Goal: Task Accomplishment & Management: Manage account settings

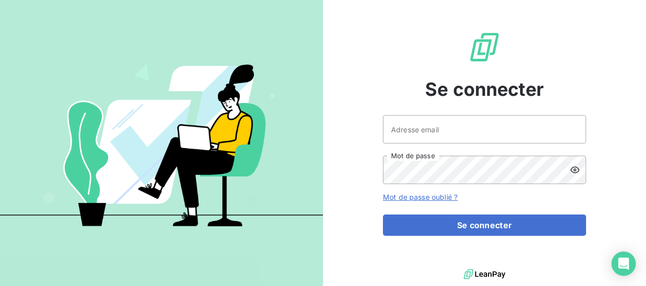
click at [418, 129] on input "Adresse email" at bounding box center [484, 129] width 203 height 28
type input "coyotte14!"
drag, startPoint x: 469, startPoint y: 130, endPoint x: 378, endPoint y: 133, distance: 91.4
click at [378, 133] on div "Se connecter coyotte14! Adresse email Mot de passe Mot de passe oublié ? Se con…" at bounding box center [484, 133] width 323 height 267
click at [405, 133] on input "Adresse email" at bounding box center [484, 129] width 203 height 28
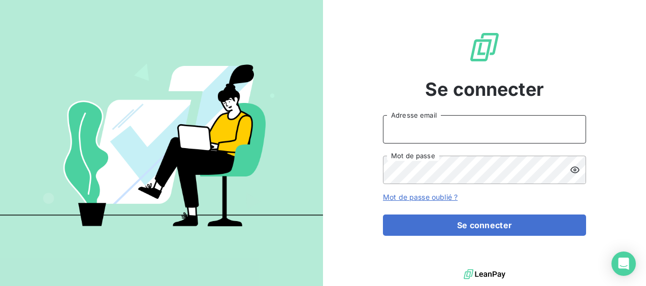
type input "[EMAIL_ADDRESS][DOMAIN_NAME]"
click at [382, 164] on div "Se connecter [EMAIL_ADDRESS][DOMAIN_NAME] Adresse email Mot de passe Mot de pas…" at bounding box center [484, 133] width 323 height 267
click at [383, 215] on button "Se connecter" at bounding box center [484, 225] width 203 height 21
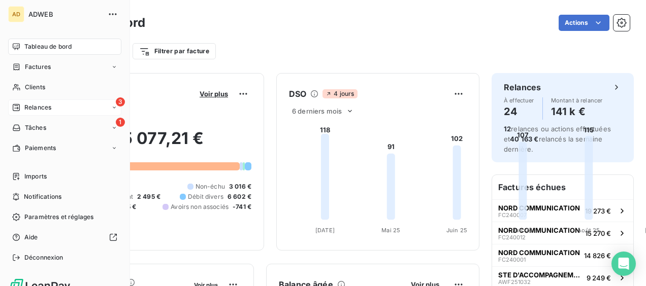
click at [59, 110] on div "3 Relances" at bounding box center [64, 108] width 113 height 16
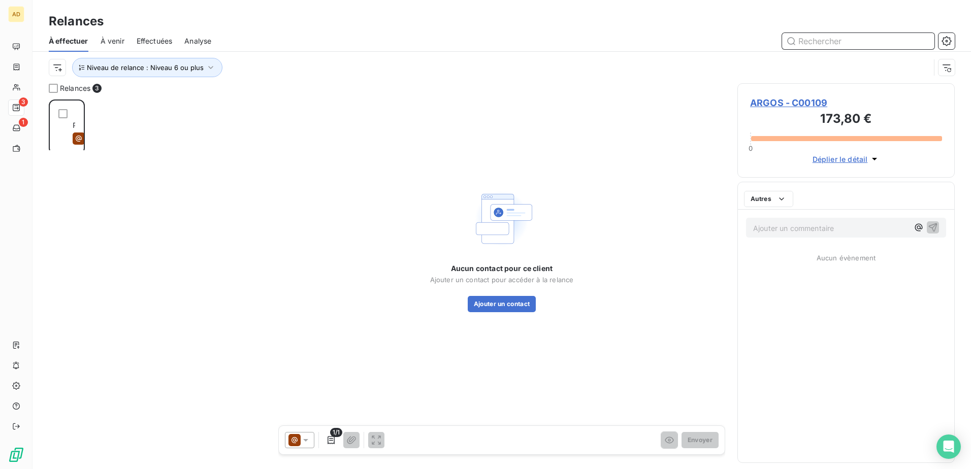
scroll to position [362, 210]
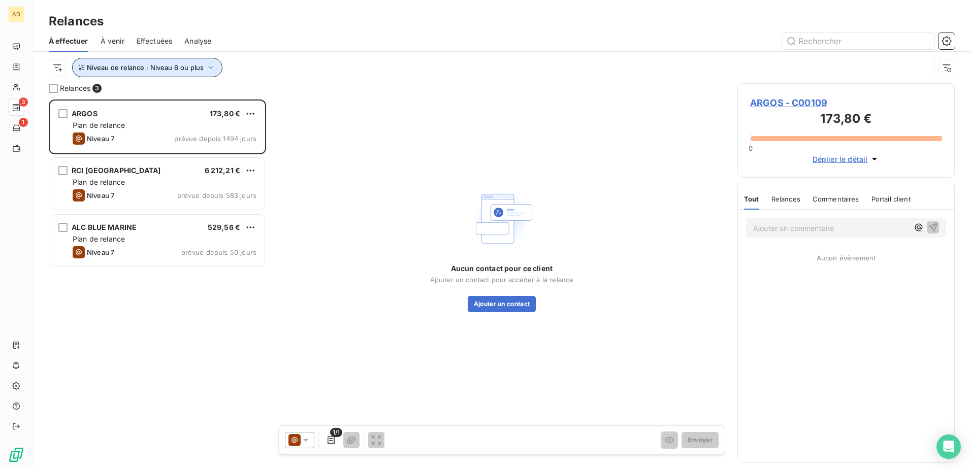
click at [208, 66] on icon "button" at bounding box center [211, 67] width 10 height 10
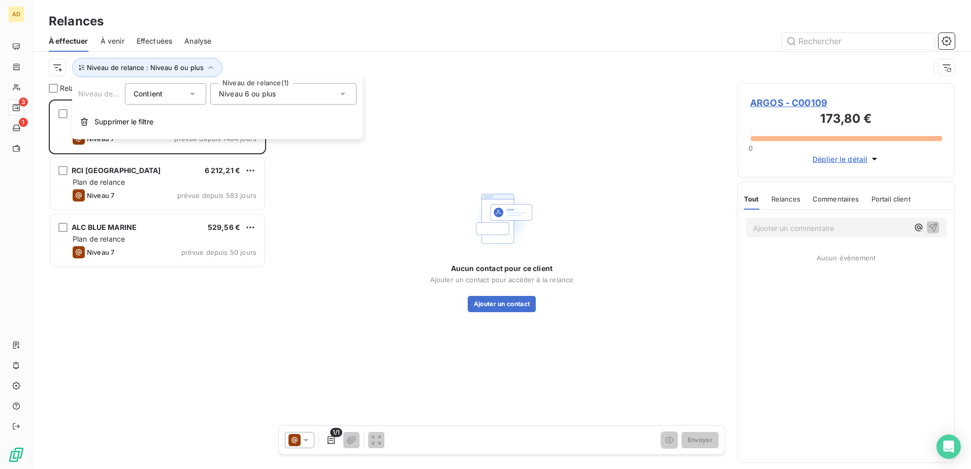
click at [340, 93] on icon at bounding box center [343, 94] width 10 height 10
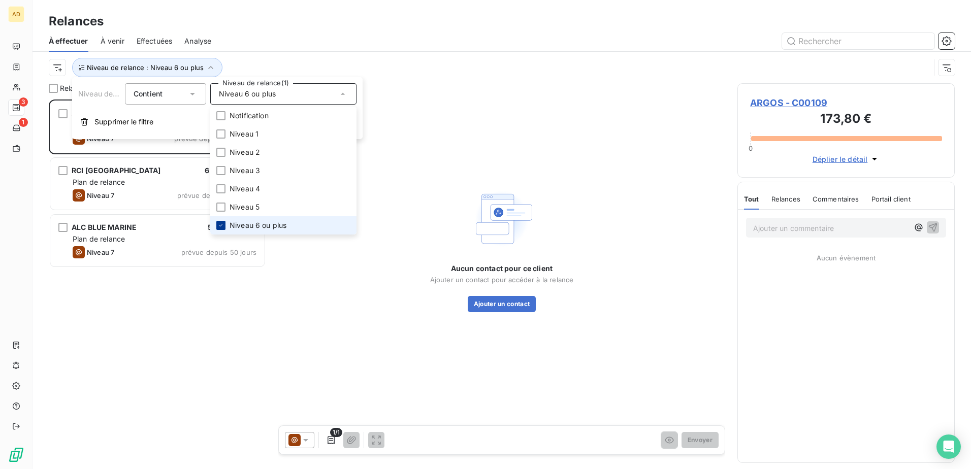
click at [221, 225] on icon at bounding box center [221, 225] width 6 height 6
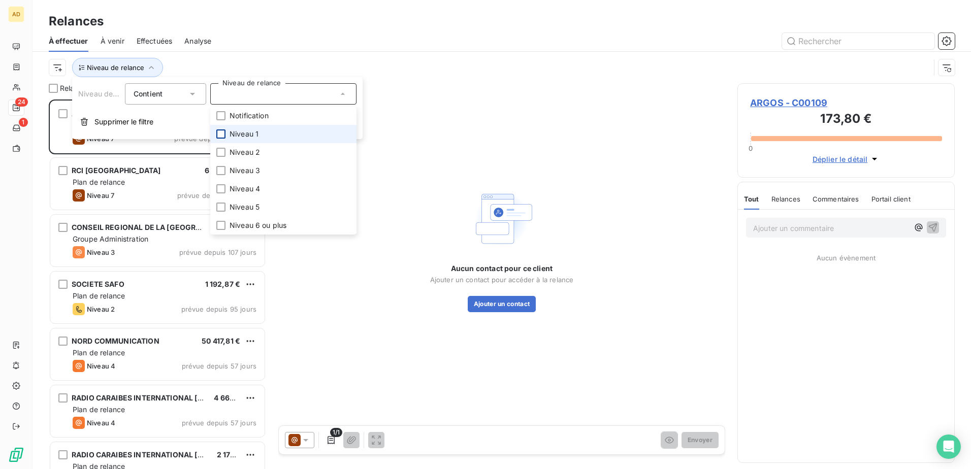
click at [222, 134] on div at bounding box center [220, 133] width 9 height 9
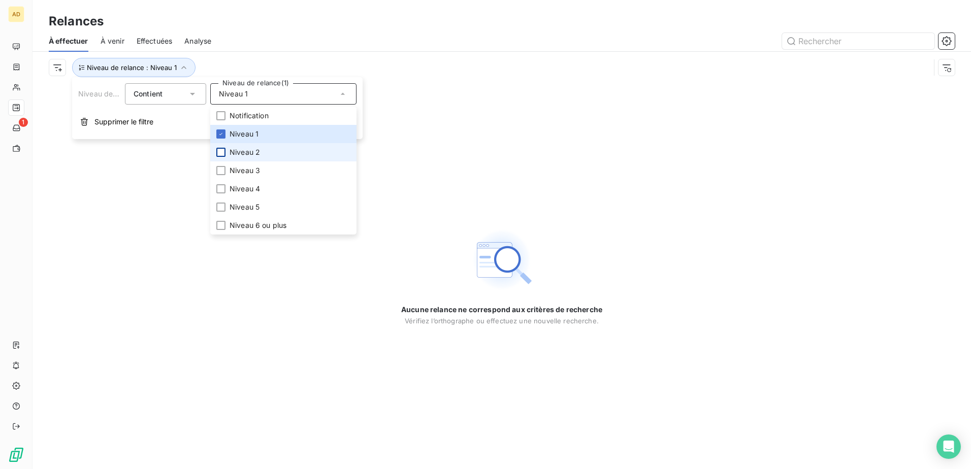
click at [222, 152] on div at bounding box center [220, 152] width 9 height 9
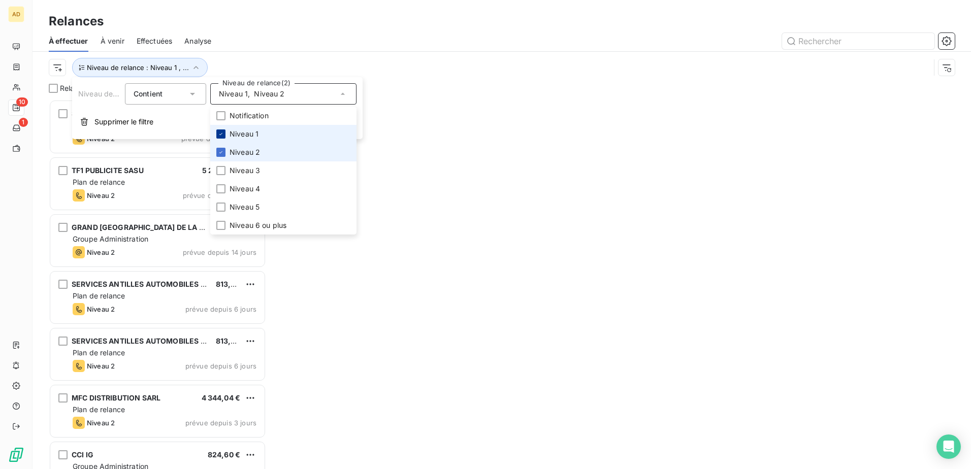
scroll to position [362, 210]
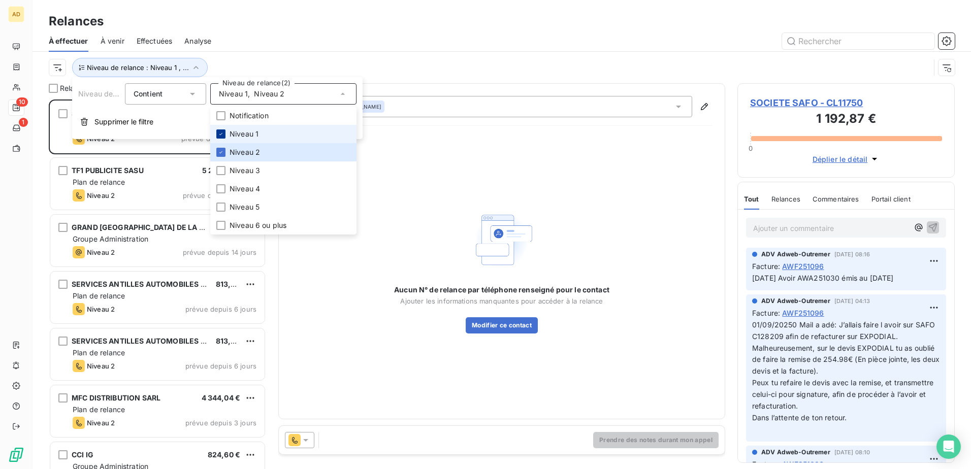
click at [220, 134] on icon at bounding box center [221, 134] width 6 height 6
click at [416, 47] on div at bounding box center [588, 41] width 731 height 16
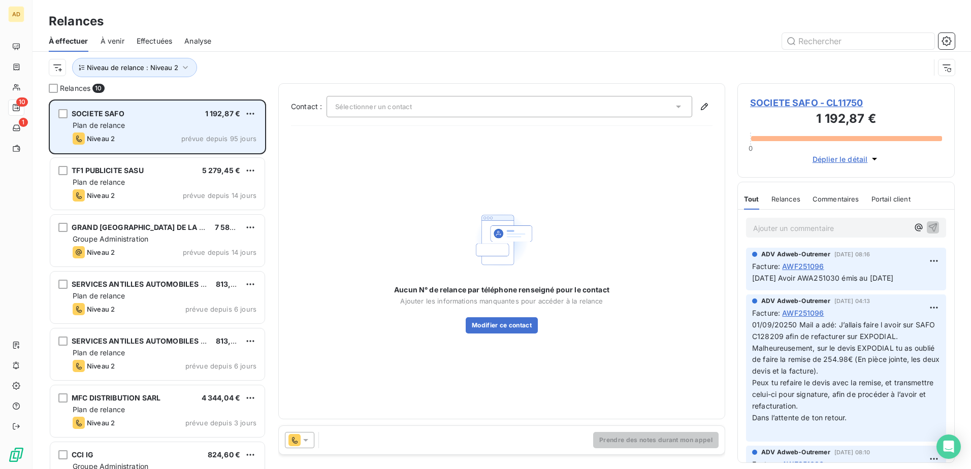
click at [132, 115] on div "SOCIETE SAFO 1 192,87 €" at bounding box center [165, 113] width 184 height 9
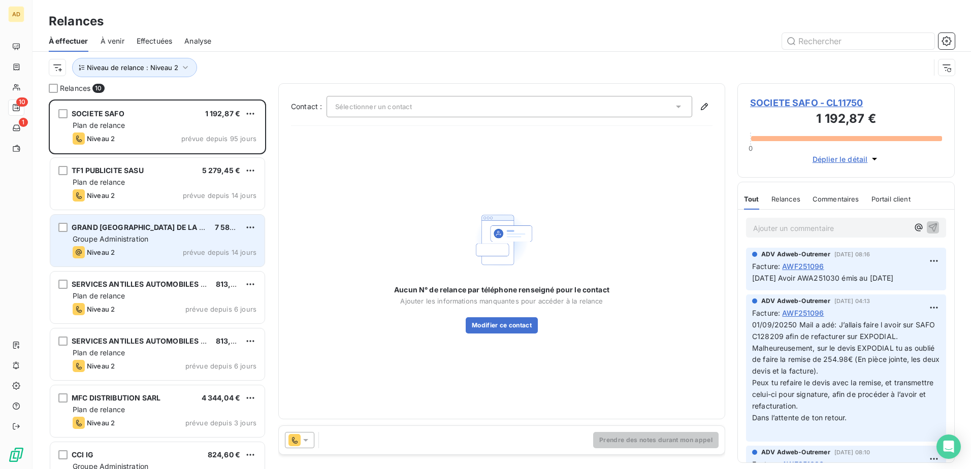
click at [103, 242] on span "Groupe Administration" at bounding box center [111, 239] width 76 height 9
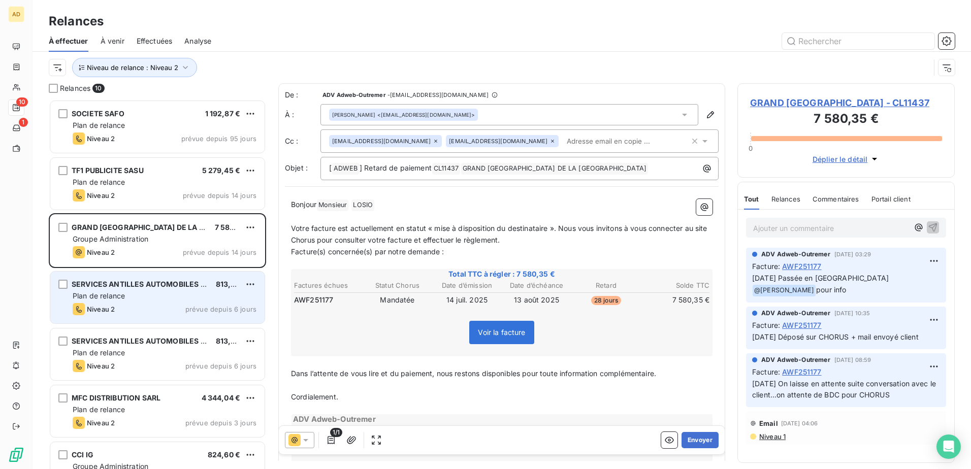
click at [136, 286] on div "Niveau 2 prévue depuis 6 jours" at bounding box center [165, 309] width 184 height 12
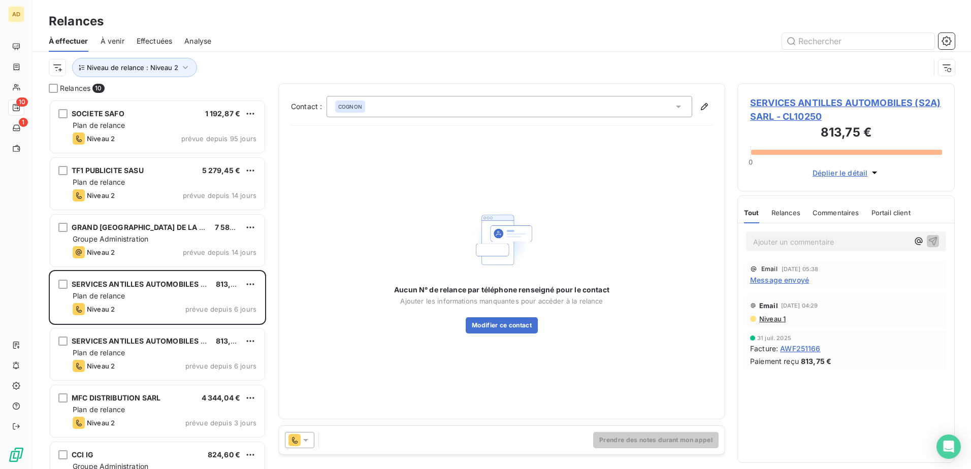
click at [309, 286] on icon at bounding box center [306, 440] width 10 height 10
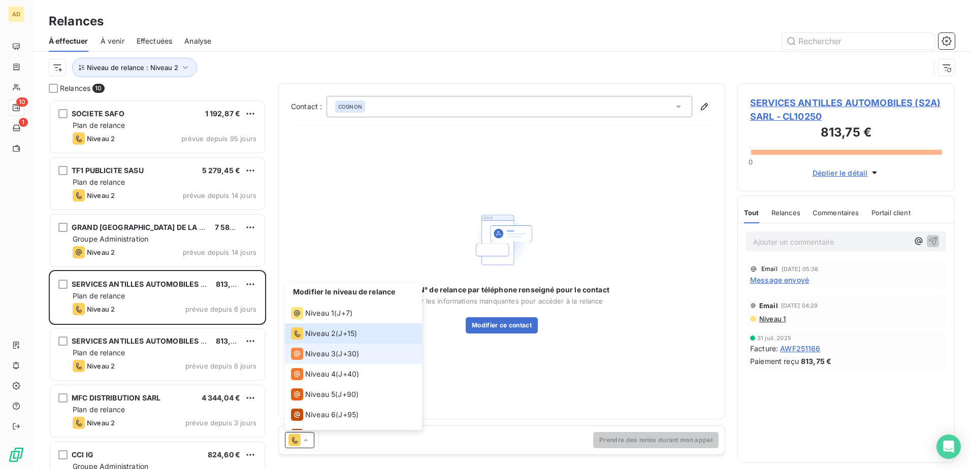
click at [327, 286] on span "Niveau 3" at bounding box center [320, 354] width 30 height 10
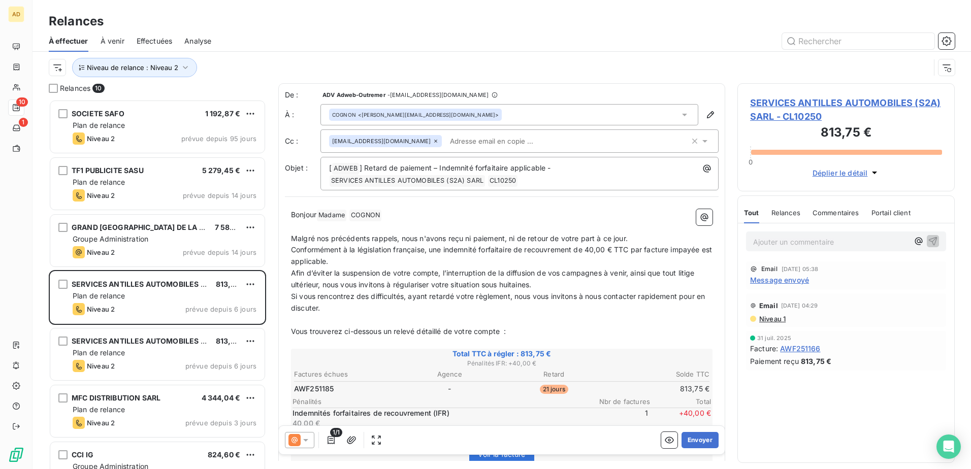
click at [645, 126] on h3 "813,75 €" at bounding box center [846, 133] width 192 height 20
click at [645, 108] on span "SERVICES ANTILLES AUTOMOBILES (S2A) SARL - CL10250" at bounding box center [846, 109] width 192 height 27
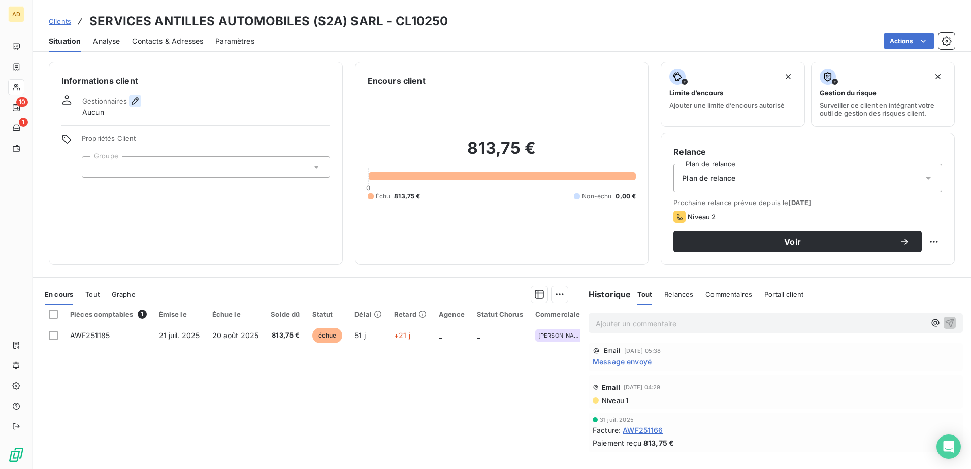
click at [134, 101] on icon "button" at bounding box center [135, 101] width 10 height 10
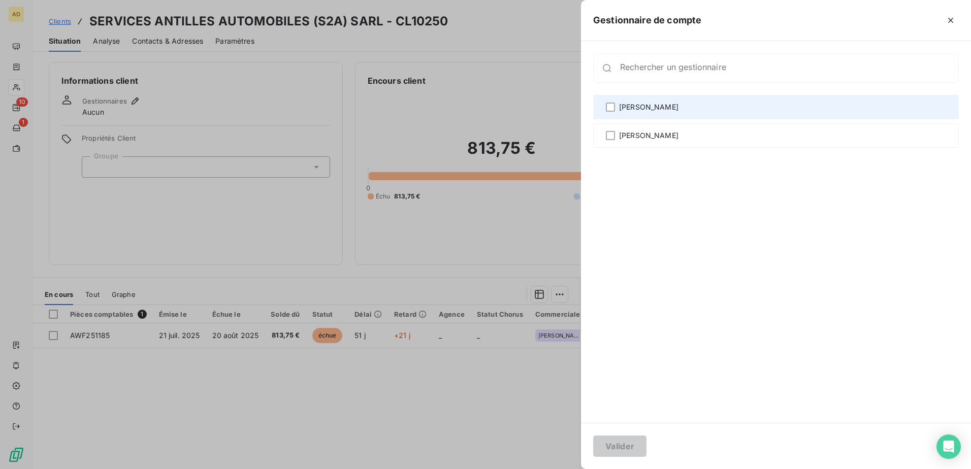
click at [645, 109] on span "Adélaïde MOUNIGAN" at bounding box center [648, 107] width 59 height 10
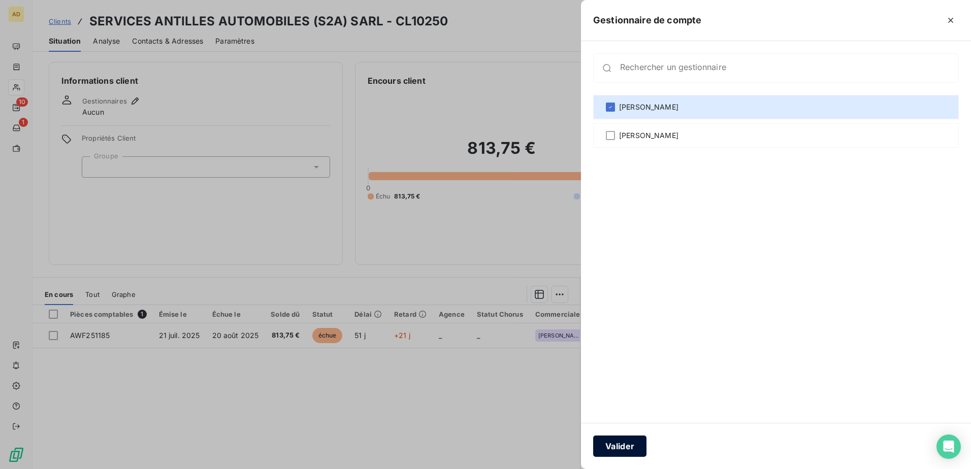
click at [623, 286] on button "Valider" at bounding box center [619, 446] width 53 height 21
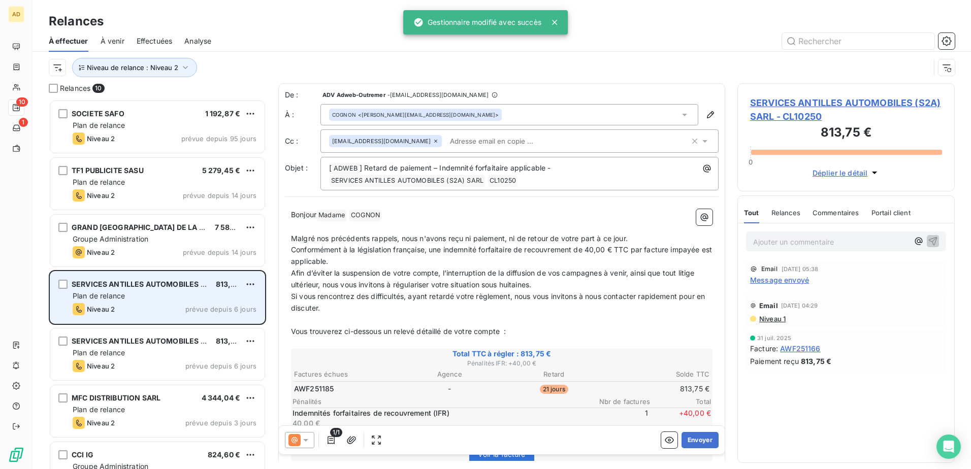
scroll to position [362, 210]
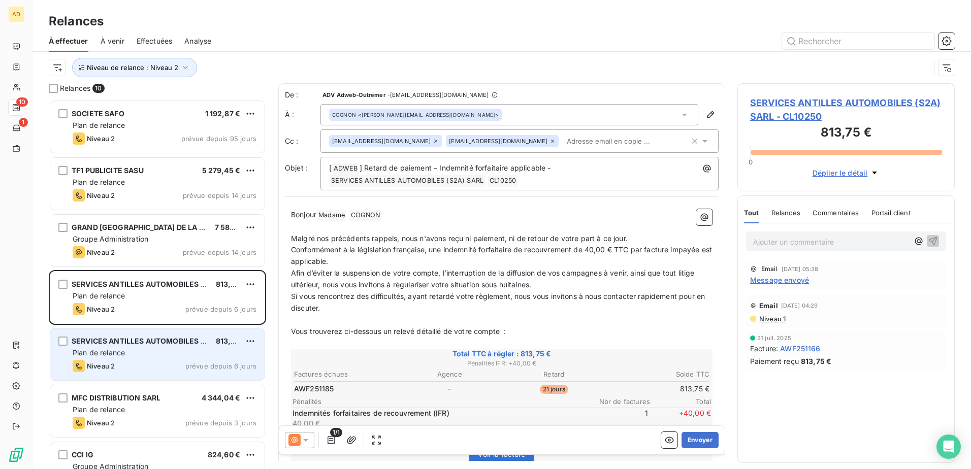
click at [143, 286] on div "Plan de relance" at bounding box center [165, 353] width 184 height 10
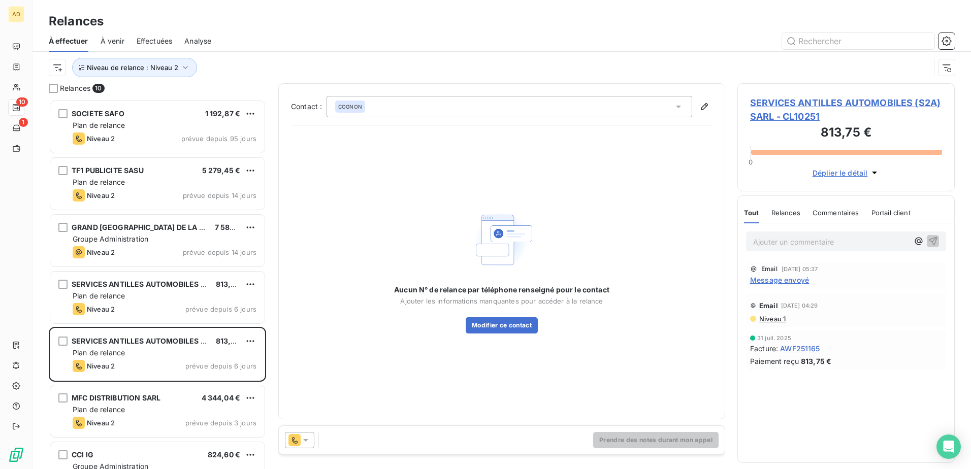
click at [645, 106] on span "SERVICES ANTILLES AUTOMOBILES (S2A) SARL - CL10251" at bounding box center [846, 109] width 192 height 27
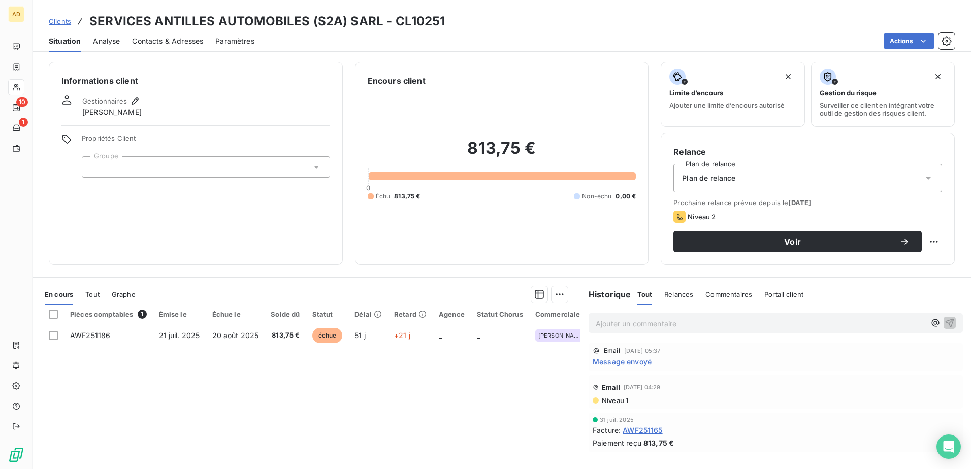
click at [626, 286] on span "Message envoyé" at bounding box center [622, 361] width 59 height 11
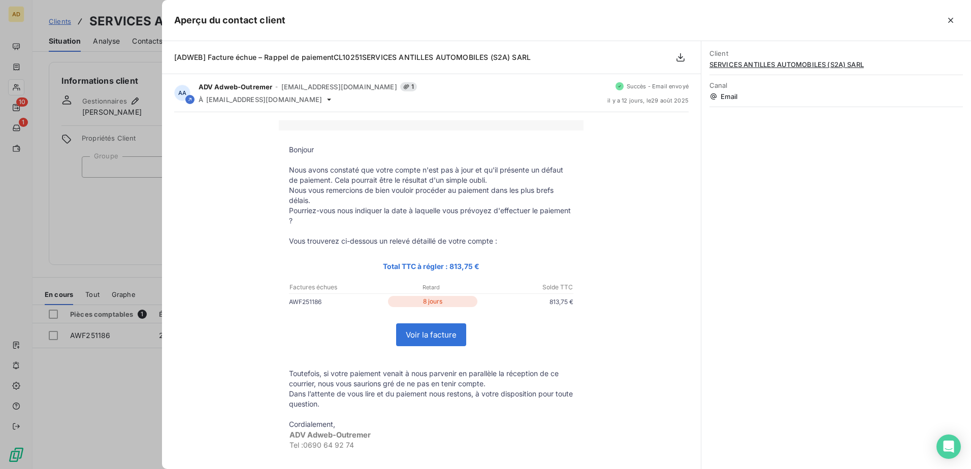
click at [102, 286] on div at bounding box center [485, 234] width 971 height 469
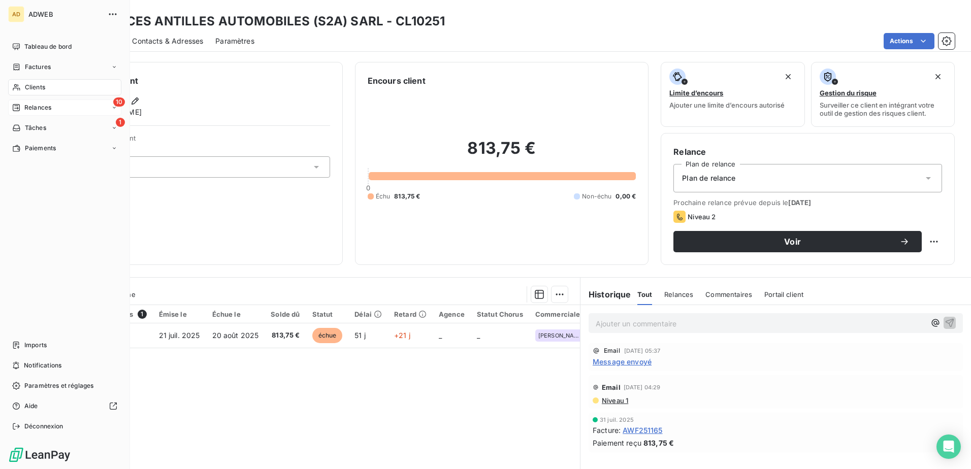
click at [29, 107] on span "Relances" at bounding box center [37, 107] width 27 height 9
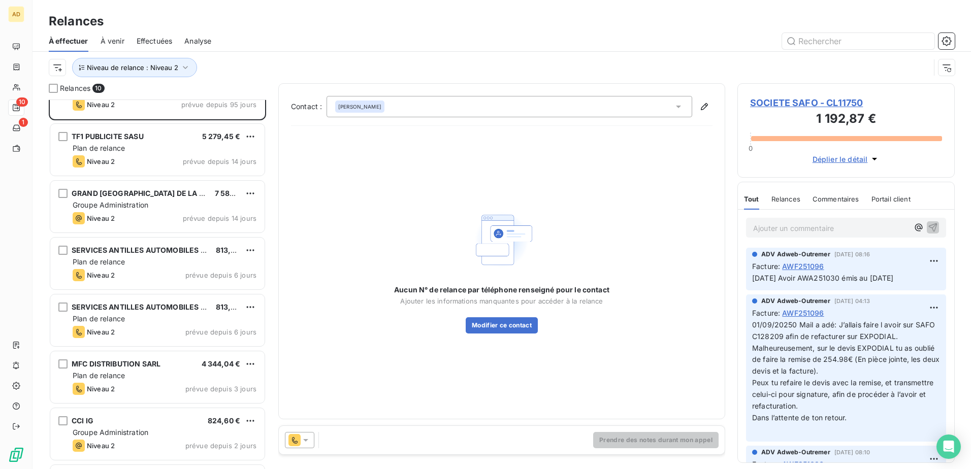
scroll to position [153, 0]
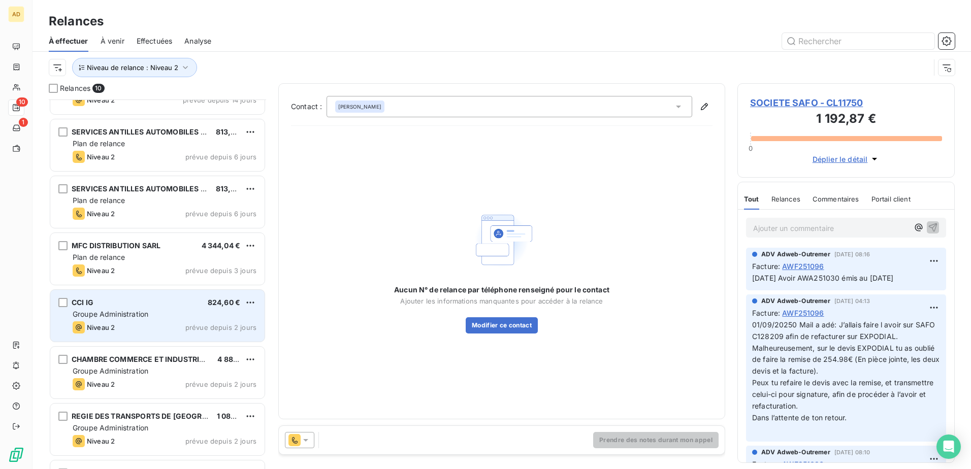
click at [142, 286] on span "Groupe Administration" at bounding box center [111, 314] width 76 height 9
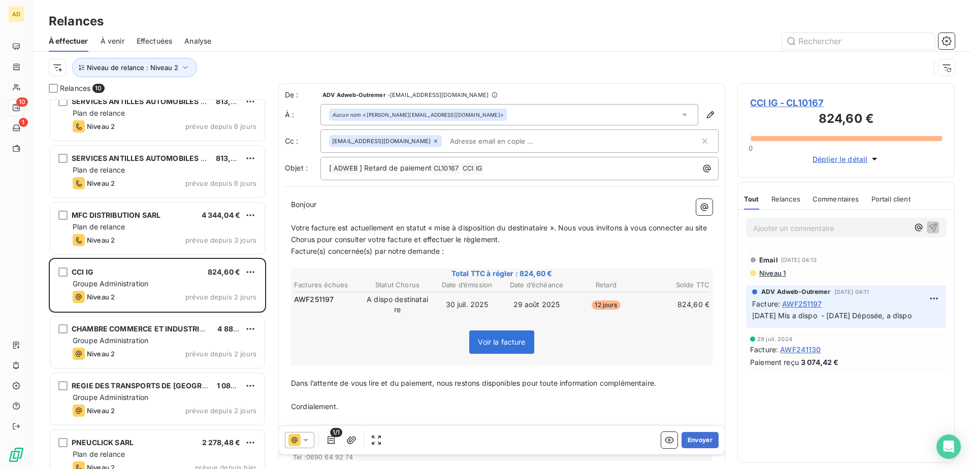
scroll to position [200, 0]
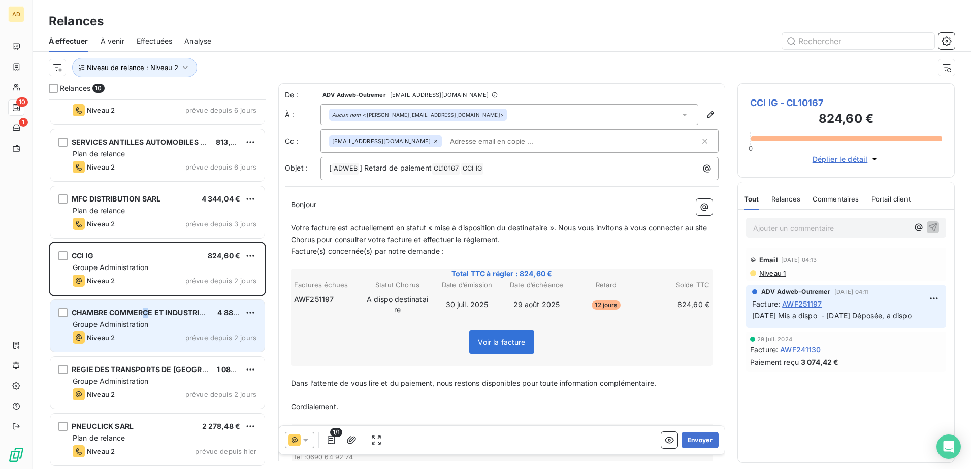
click at [146, 286] on span "CHAMBRE COMMERCE ET INDUSTRIE MARTINIQUE (CCIM)" at bounding box center [189, 312] width 235 height 9
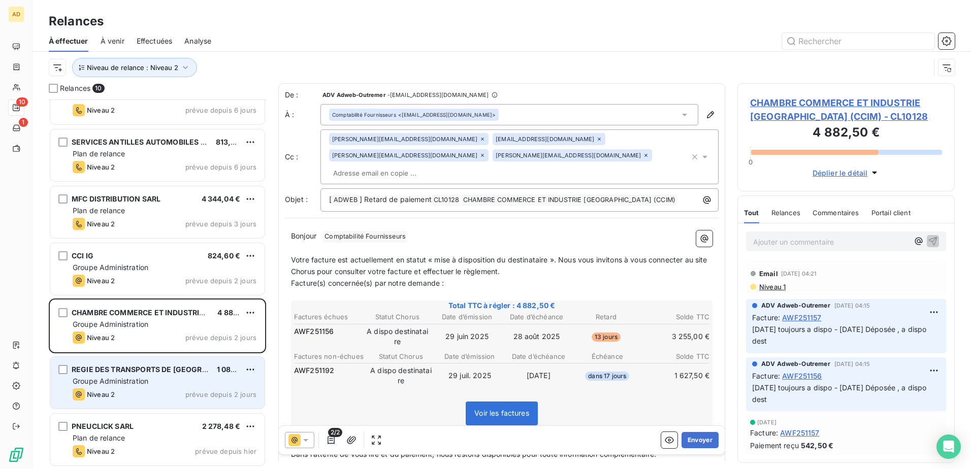
click at [205, 286] on div "REGIE DES TRANSPORTS DE MARTINIQUE (RTM) EPIC 1 085,00 € Groupe Administration …" at bounding box center [157, 383] width 214 height 52
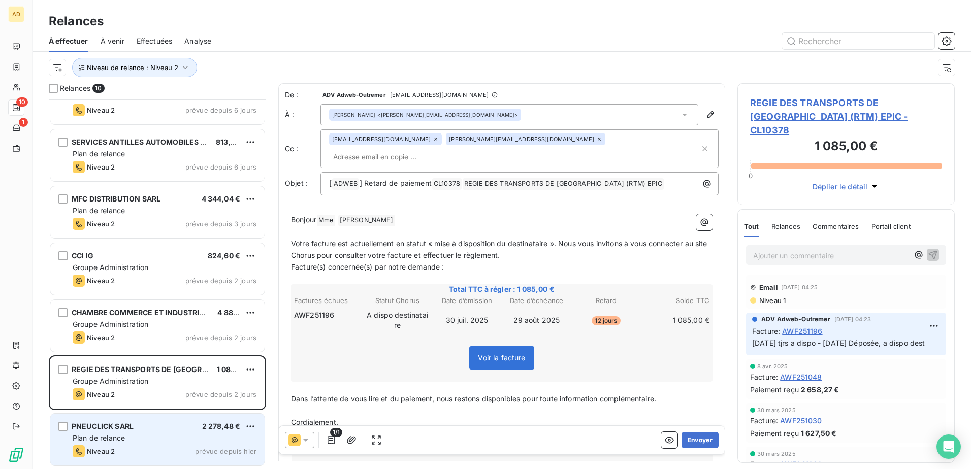
click at [181, 286] on div "Plan de relance" at bounding box center [165, 438] width 184 height 10
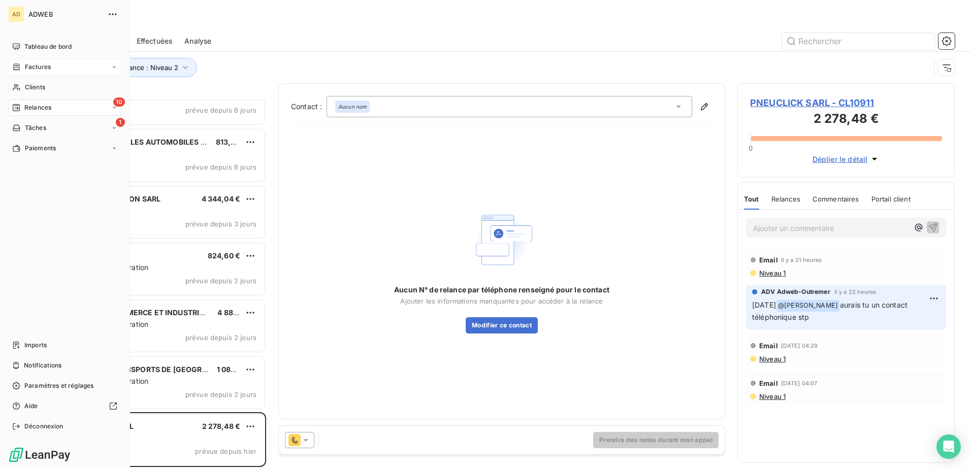
click at [39, 71] on span "Factures" at bounding box center [38, 66] width 26 height 9
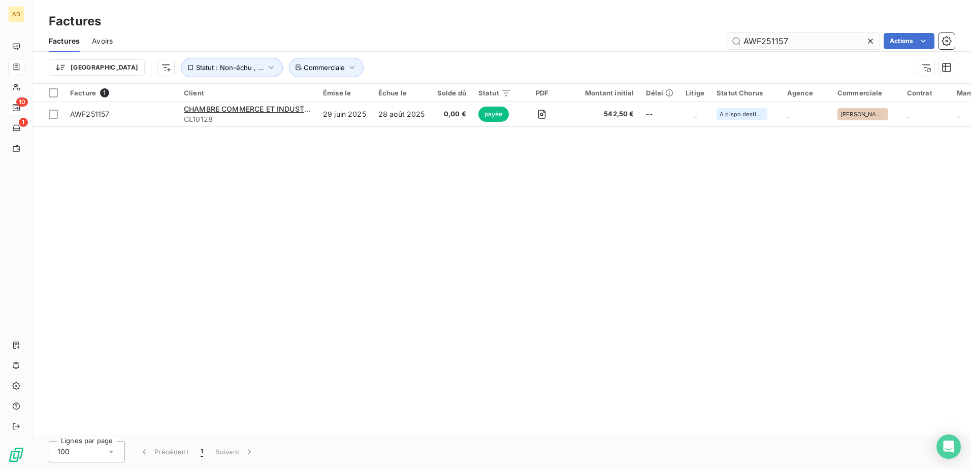
drag, startPoint x: 791, startPoint y: 40, endPoint x: 779, endPoint y: 42, distance: 11.9
click at [645, 42] on input "AWF251157" at bounding box center [803, 41] width 152 height 16
type input "AWF251177"
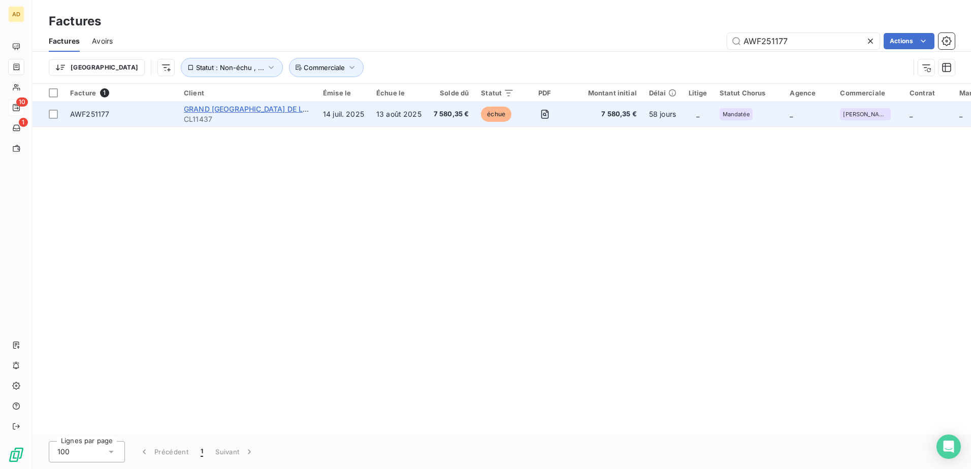
click at [290, 108] on span "GRAND PORT MARITIME DE LA GUADELOUPE" at bounding box center [284, 109] width 200 height 9
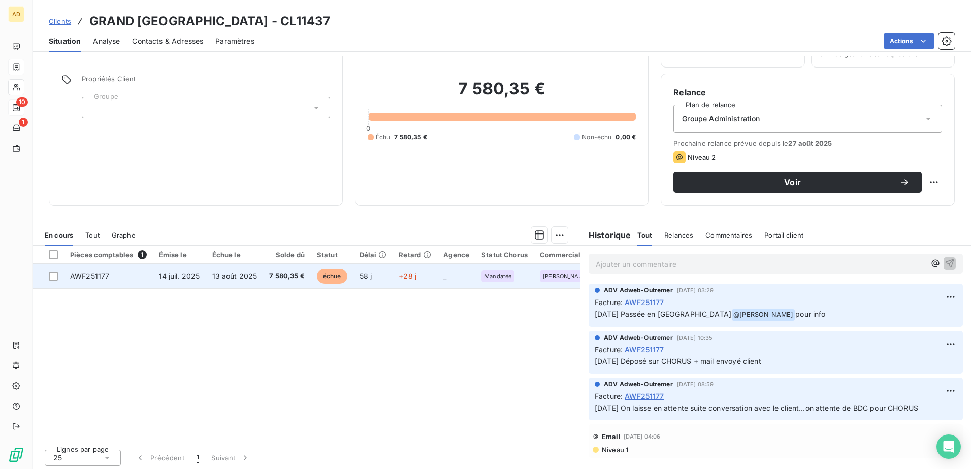
scroll to position [62, 0]
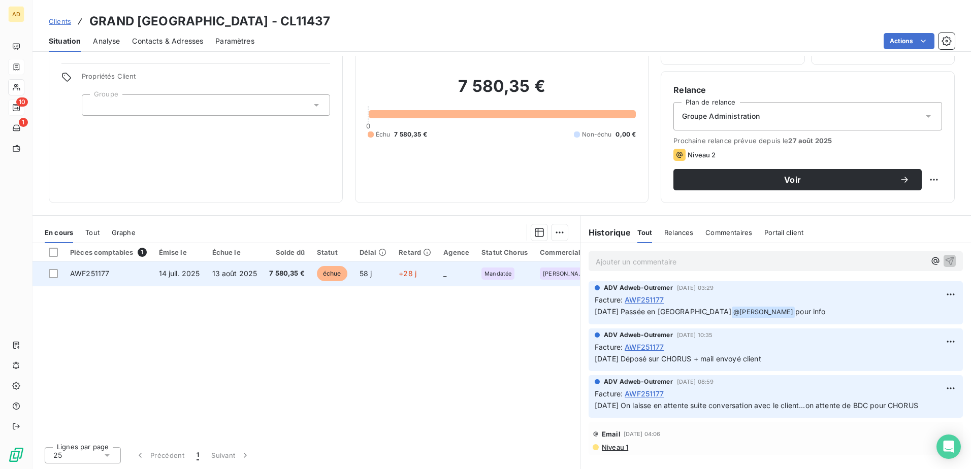
click at [259, 276] on td "13 août 2025" at bounding box center [234, 273] width 57 height 24
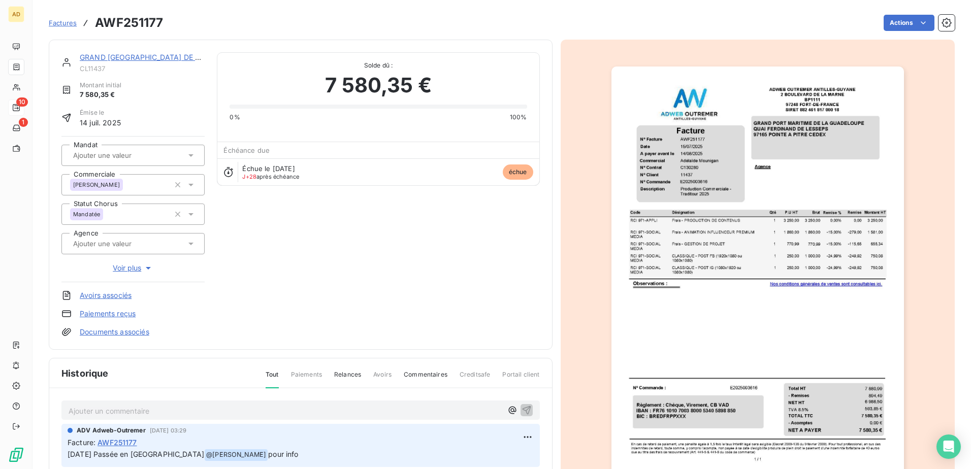
click at [191, 154] on icon at bounding box center [190, 155] width 5 height 3
click at [284, 224] on div "GRAND PORT MARITIME DE LA GUADELOUPE CL11437 Montant initial 7 580,35 € Émise l…" at bounding box center [300, 194] width 478 height 285
click at [192, 154] on icon at bounding box center [191, 155] width 10 height 10
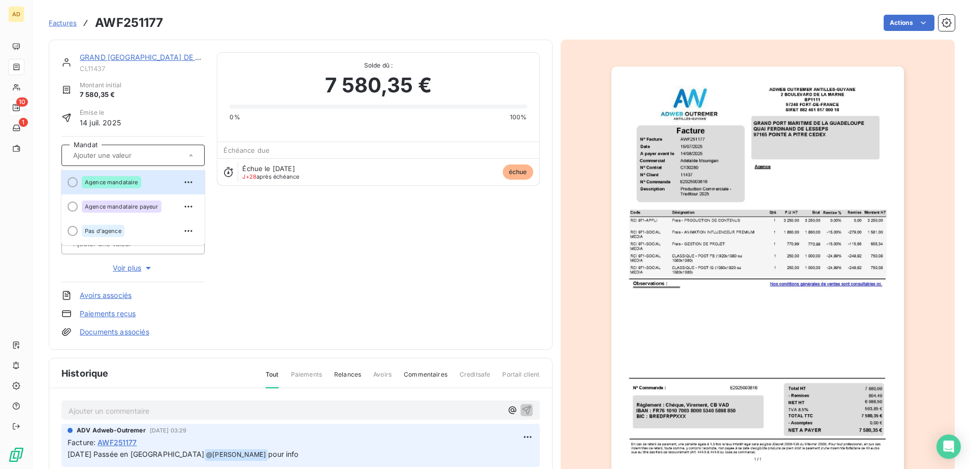
click at [192, 154] on icon at bounding box center [191, 155] width 10 height 10
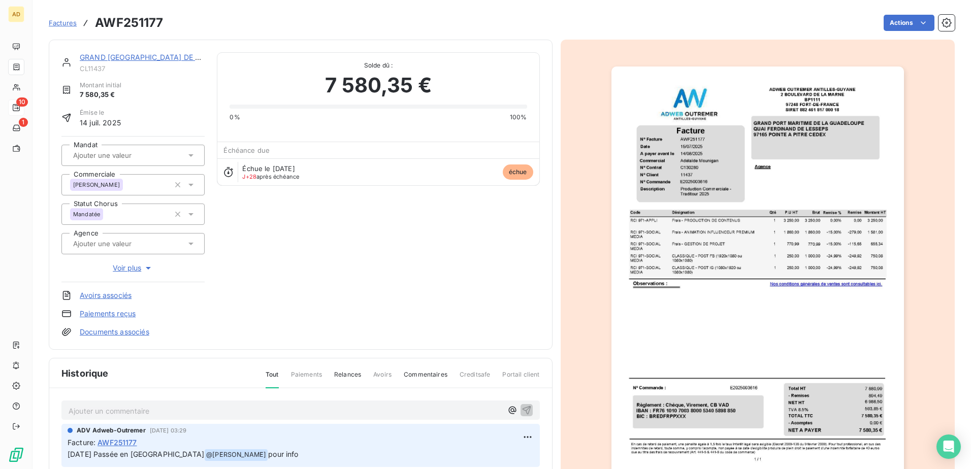
click at [187, 214] on icon at bounding box center [191, 214] width 10 height 10
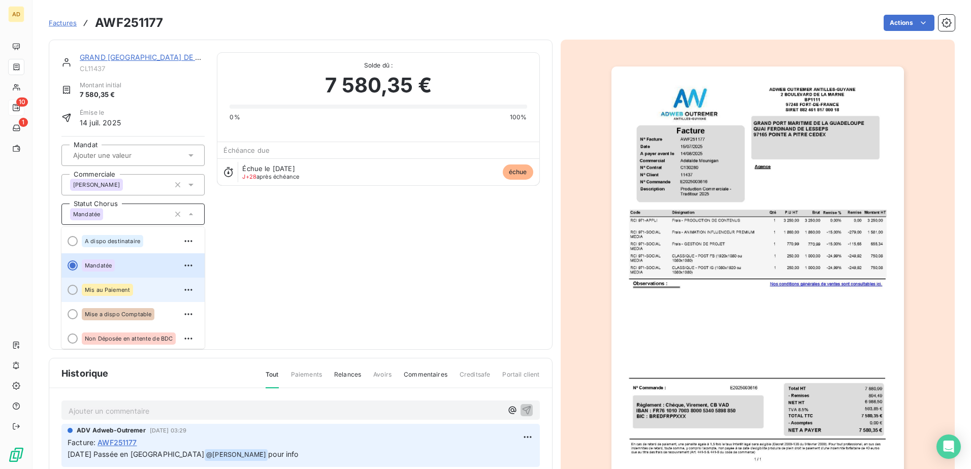
click at [133, 286] on div "Mis au Paiement" at bounding box center [139, 290] width 115 height 16
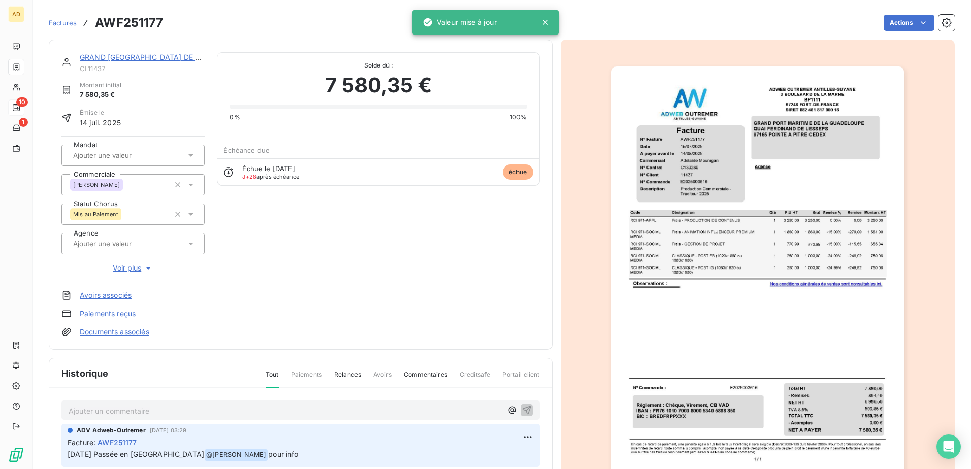
click at [106, 286] on p "Ajouter un commentaire ﻿" at bounding box center [286, 411] width 434 height 13
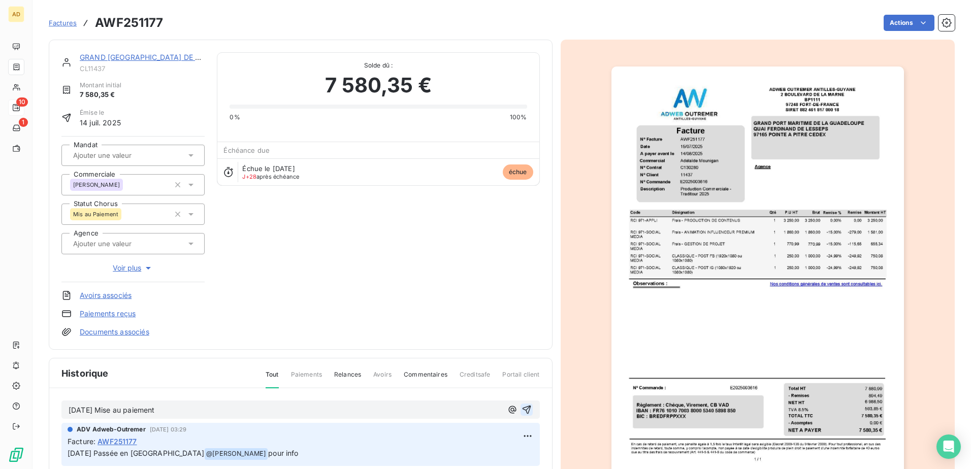
click at [521, 286] on icon "button" at bounding box center [526, 410] width 10 height 10
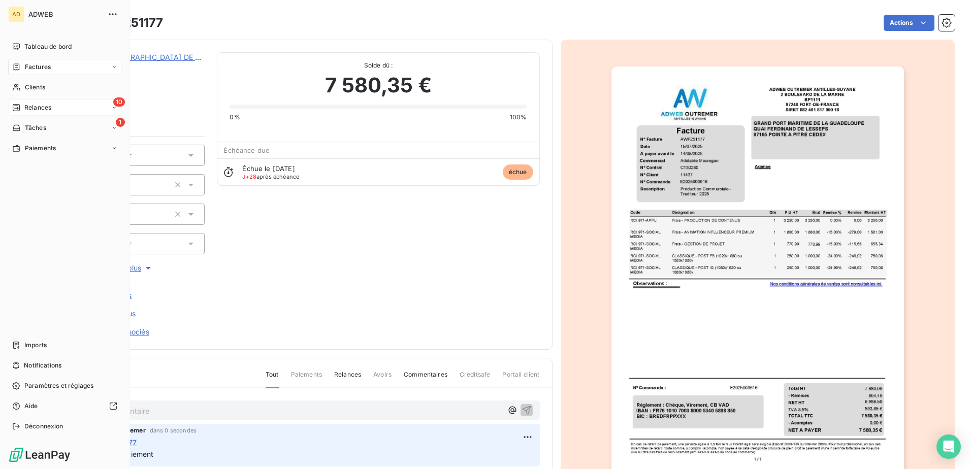
click at [44, 109] on span "Relances" at bounding box center [37, 107] width 27 height 9
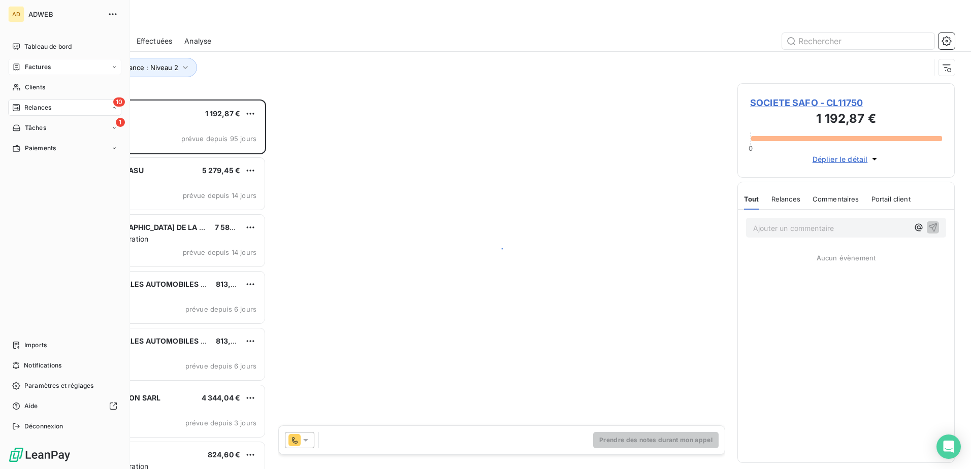
scroll to position [362, 210]
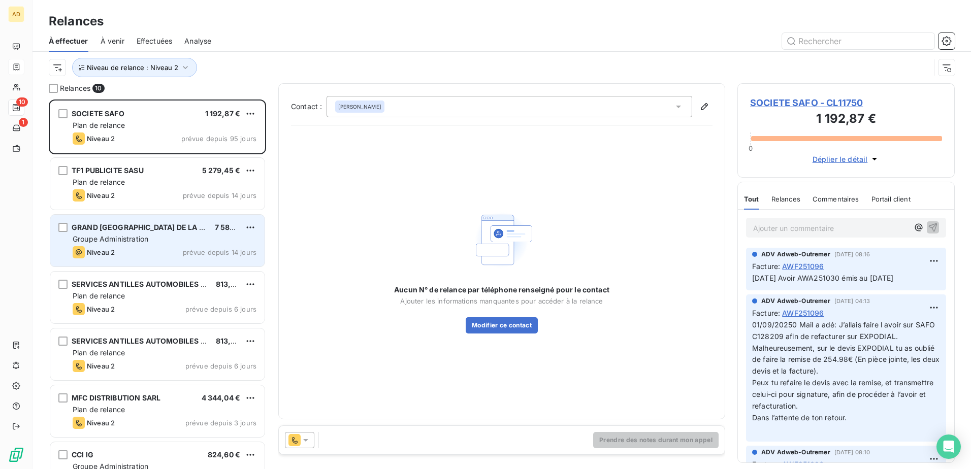
click at [158, 249] on div "Niveau 2 prévue depuis 14 jours" at bounding box center [165, 252] width 184 height 12
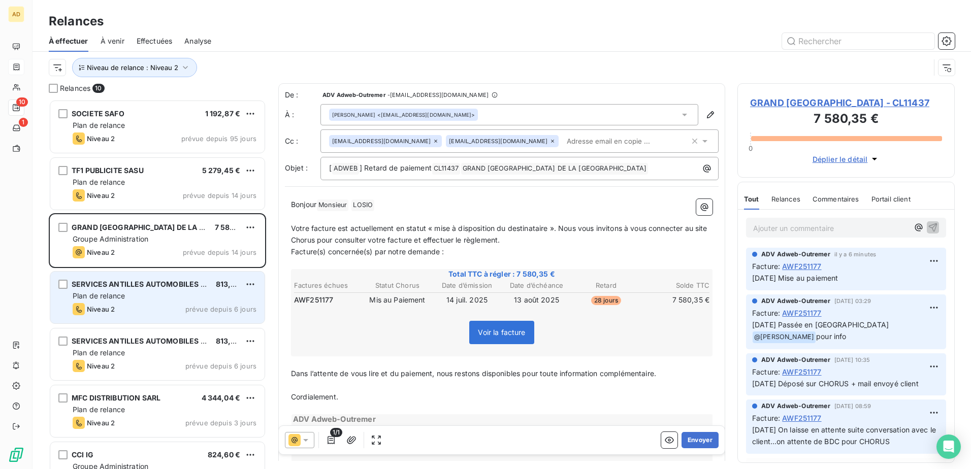
click at [145, 286] on div "Plan de relance" at bounding box center [165, 296] width 184 height 10
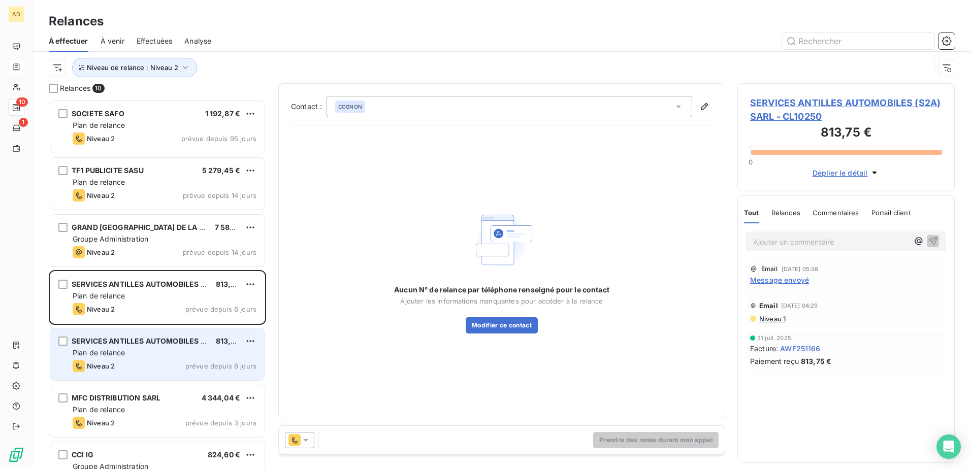
drag, startPoint x: 103, startPoint y: 351, endPoint x: 204, endPoint y: 365, distance: 102.0
click at [103, 286] on span "Plan de relance" at bounding box center [99, 352] width 52 height 9
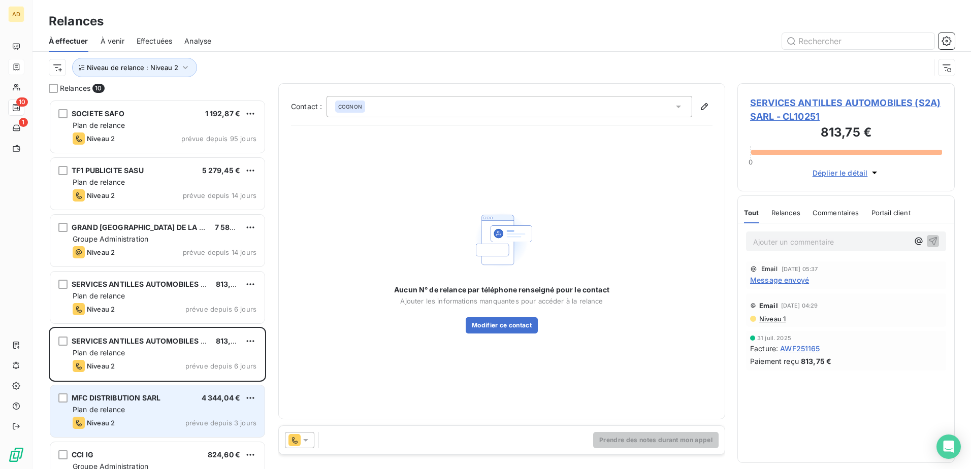
click at [175, 286] on div "Plan de relance" at bounding box center [165, 410] width 184 height 10
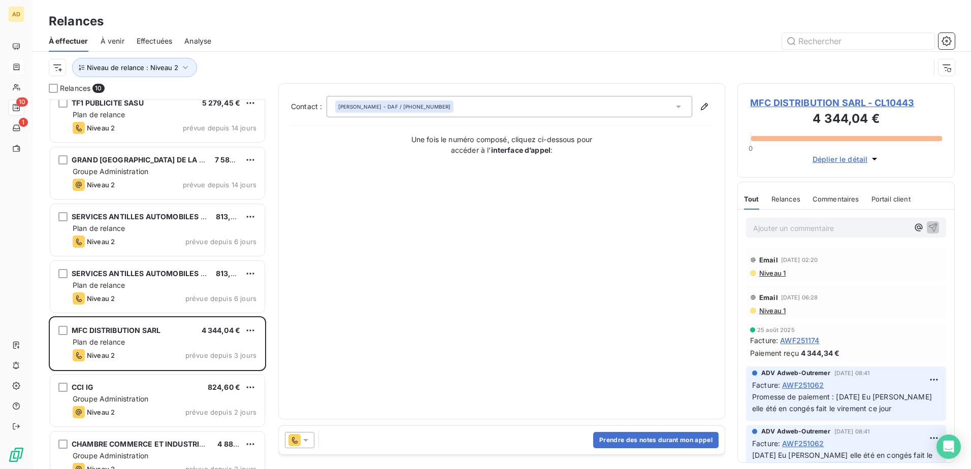
scroll to position [153, 0]
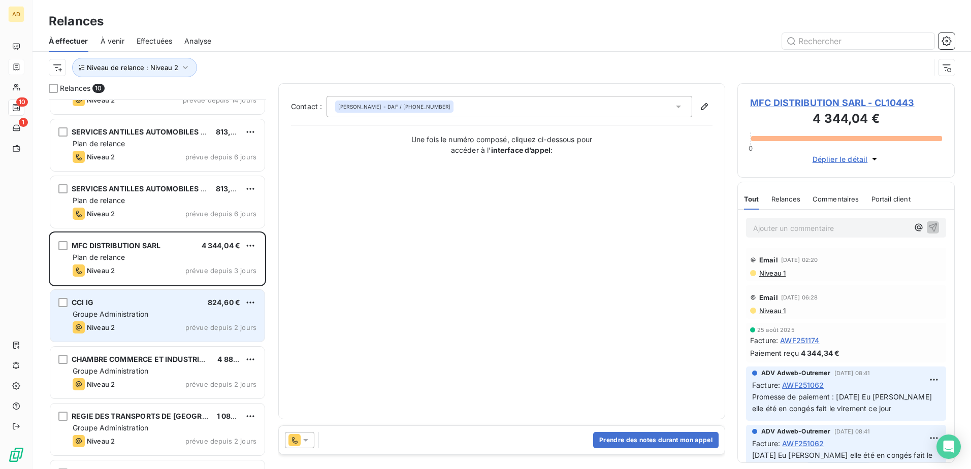
click at [133, 286] on span "Groupe Administration" at bounding box center [111, 314] width 76 height 9
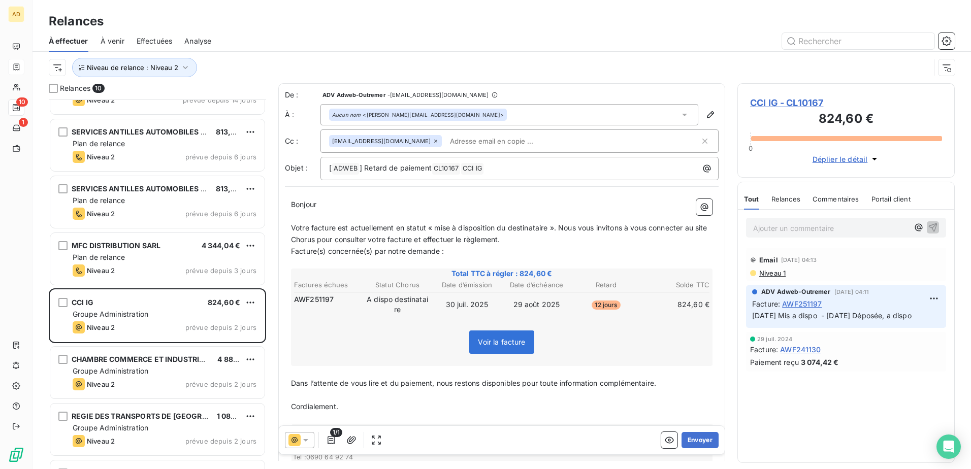
click at [645, 274] on span "Niveau 1" at bounding box center [771, 273] width 27 height 8
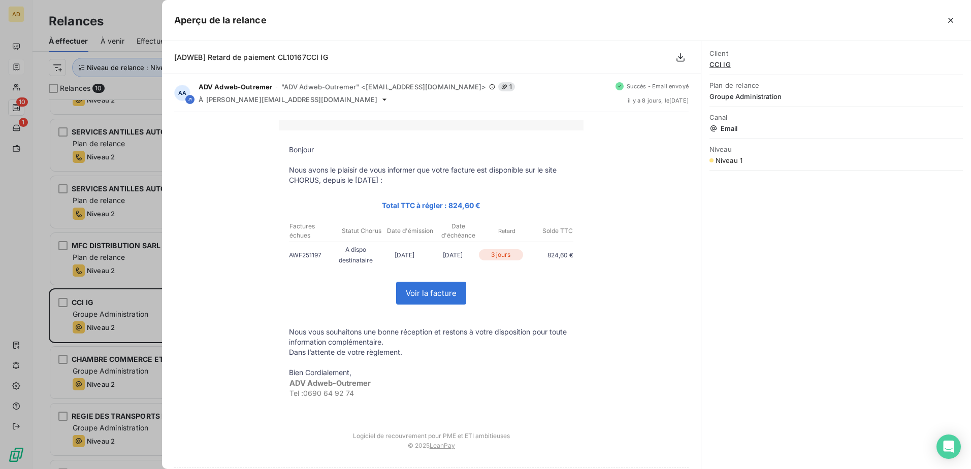
click at [104, 286] on div at bounding box center [485, 234] width 971 height 469
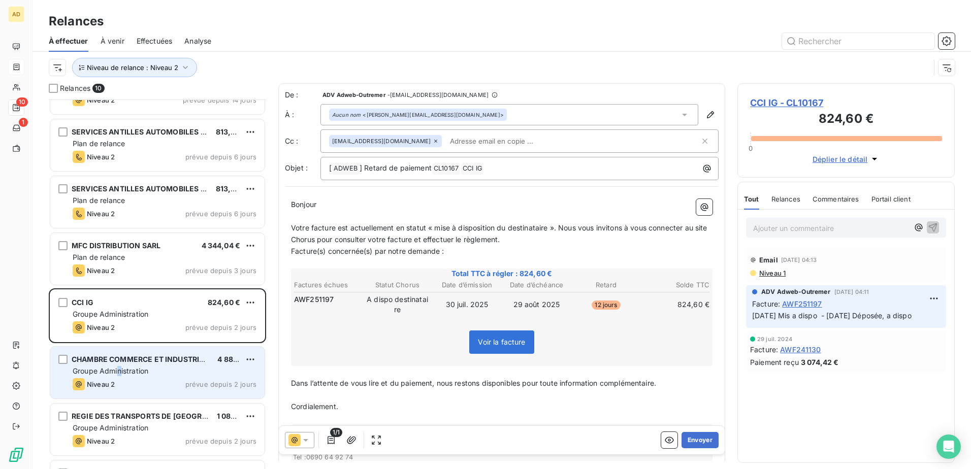
click at [120, 286] on div "CHAMBRE COMMERCE ET INDUSTRIE MARTINIQUE (CCIM) 4 882,50 € Groupe Administratio…" at bounding box center [157, 373] width 214 height 52
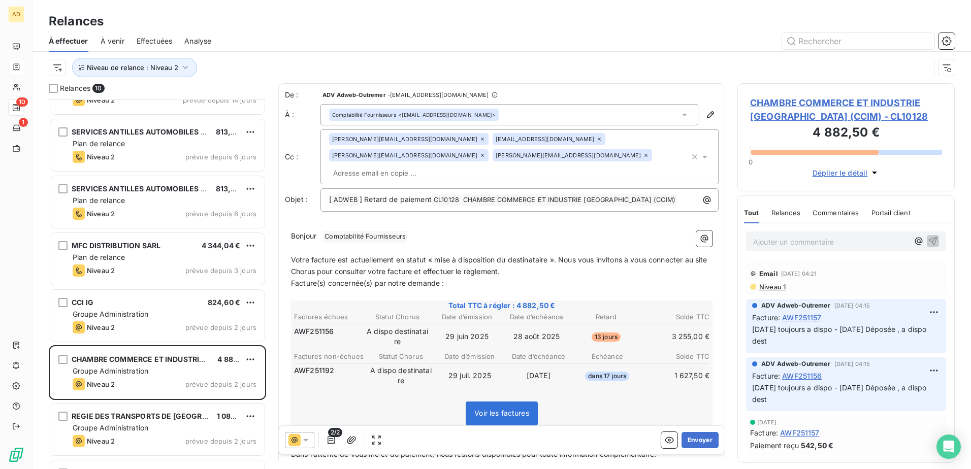
click at [305, 286] on icon at bounding box center [306, 440] width 10 height 10
click at [321, 286] on span "Niveau 2" at bounding box center [320, 400] width 30 height 10
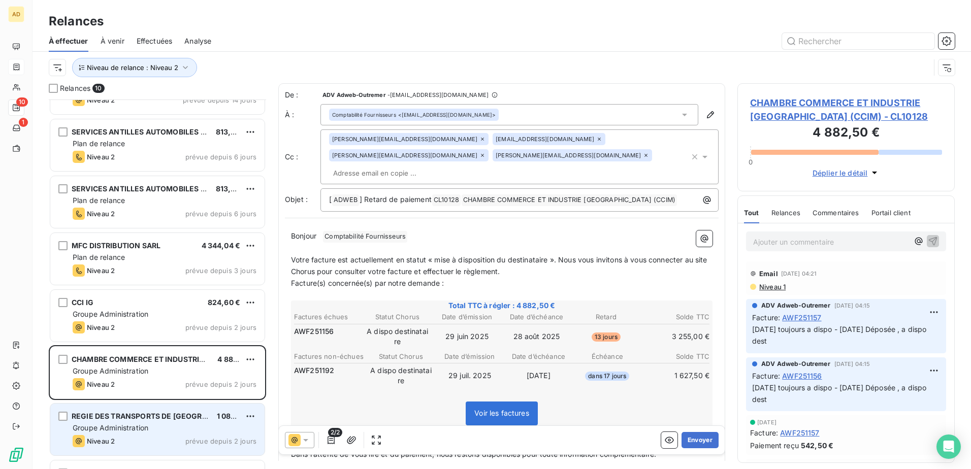
click at [154, 286] on div "Niveau 2 prévue depuis 2 jours" at bounding box center [165, 441] width 184 height 12
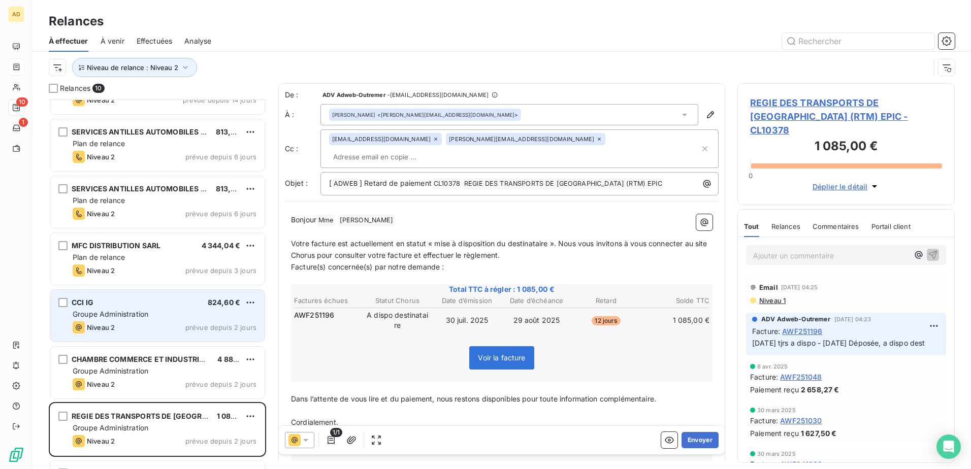
scroll to position [200, 0]
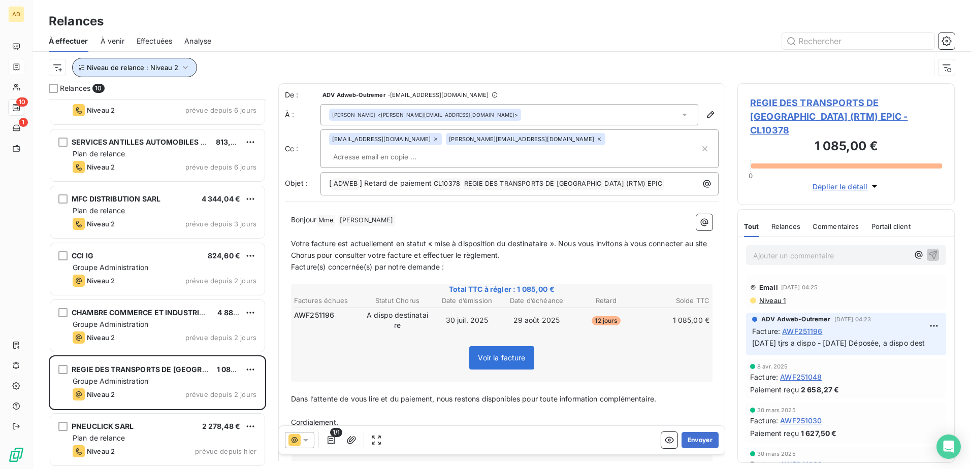
click at [187, 67] on icon "button" at bounding box center [185, 67] width 10 height 10
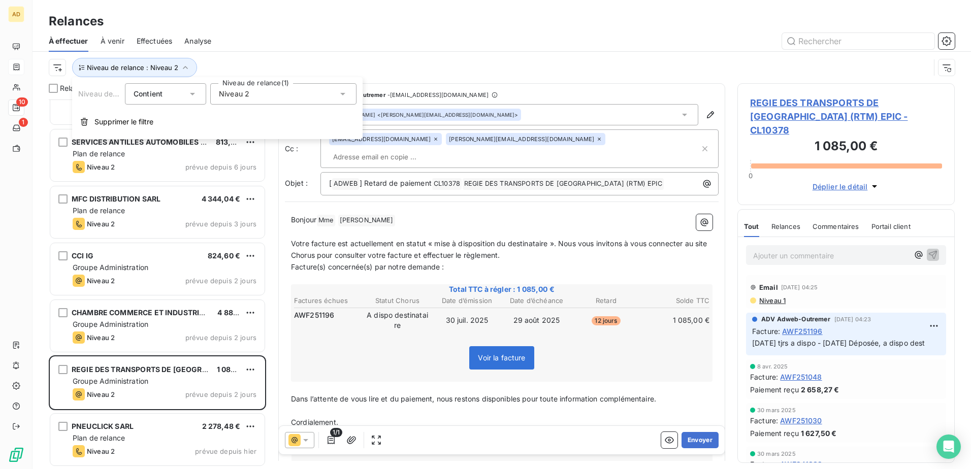
click at [347, 94] on icon at bounding box center [343, 94] width 10 height 10
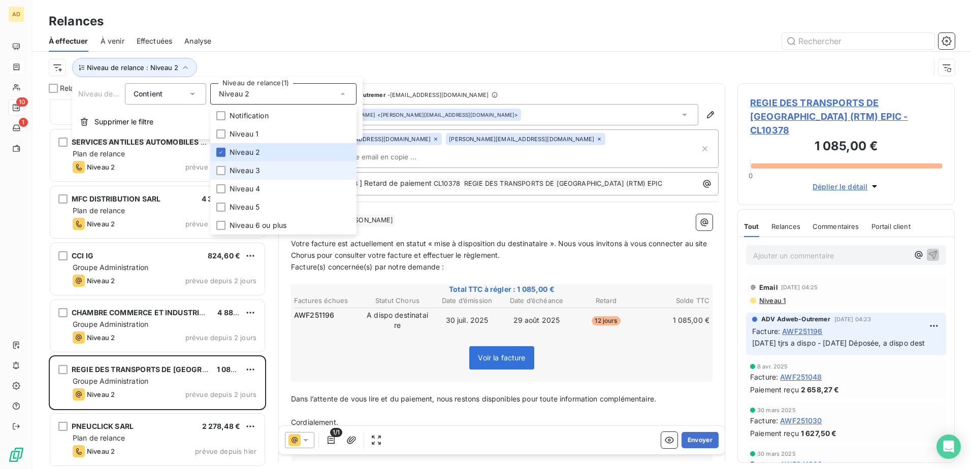
click at [256, 172] on span "Niveau 3" at bounding box center [245, 171] width 30 height 10
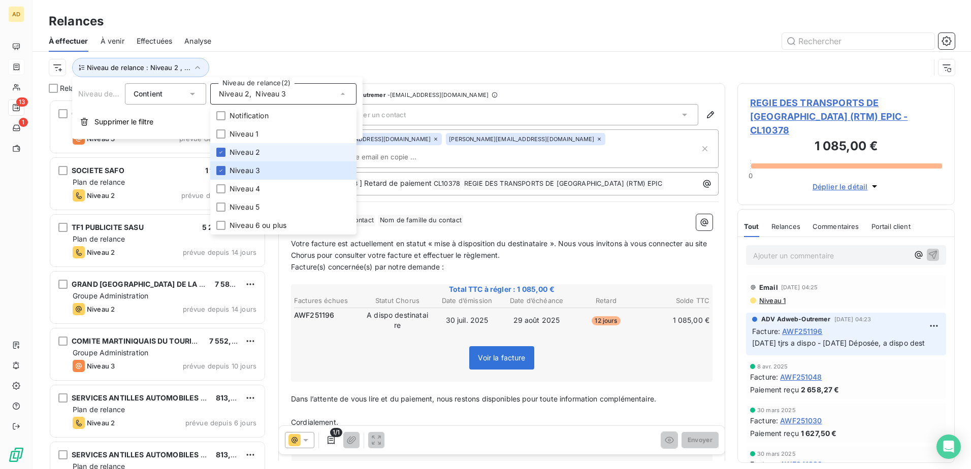
scroll to position [362, 210]
click at [254, 153] on span "Niveau 2" at bounding box center [245, 152] width 30 height 10
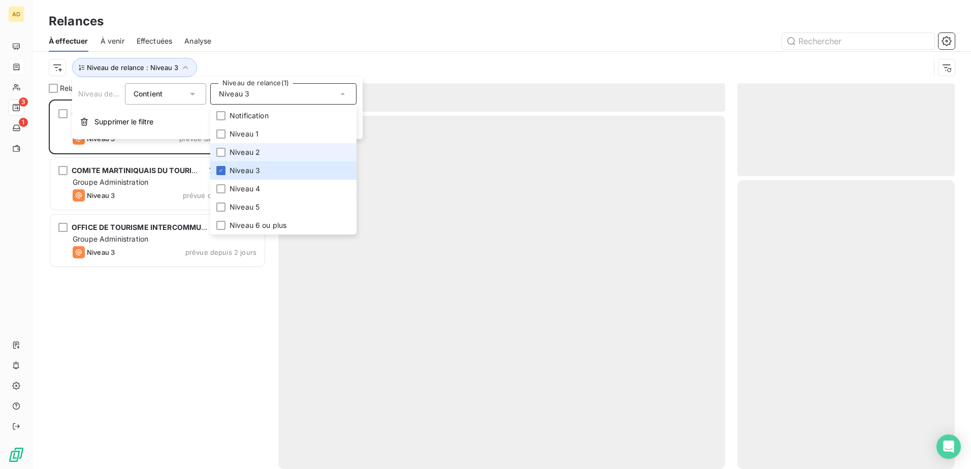
scroll to position [362, 210]
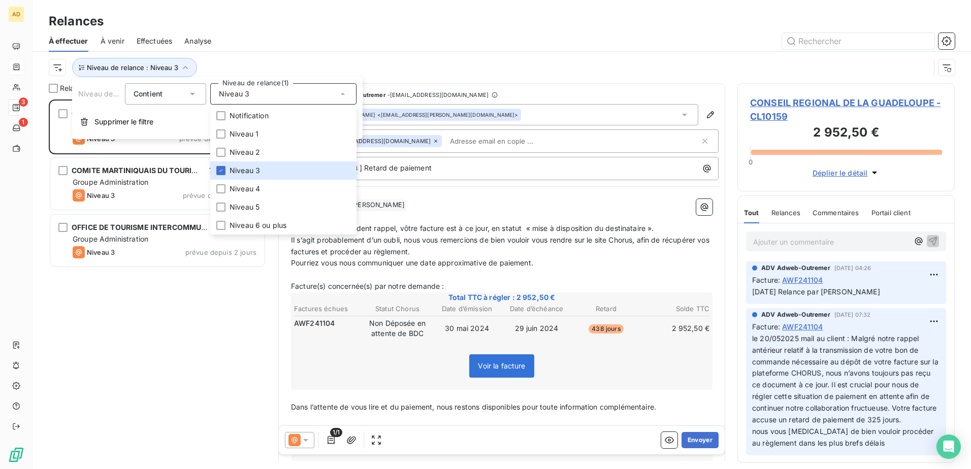
click at [139, 286] on div "CONSEIL REGIONAL DE LA GUADELOUPE 2 952,50 € Groupe Administration Niveau 3 pré…" at bounding box center [157, 285] width 217 height 370
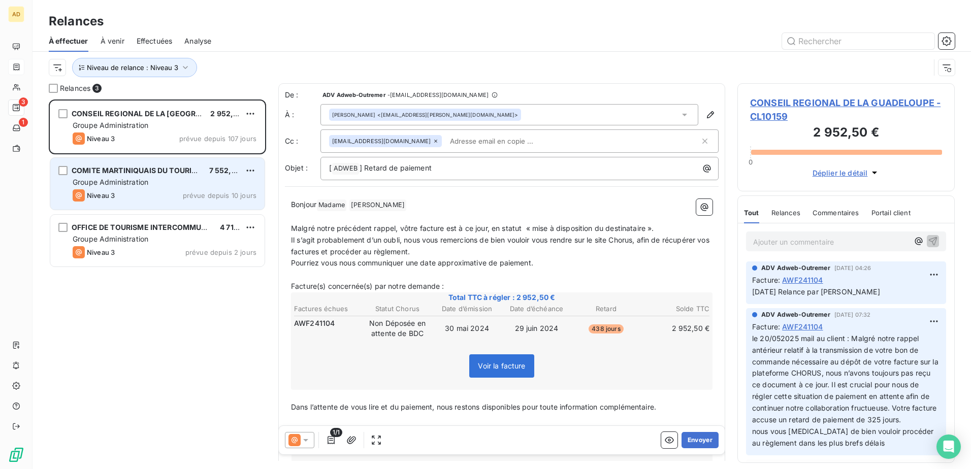
click at [180, 175] on div "COMITE MARTINIQUAIS DU TOURISME (CMT)" at bounding box center [136, 171] width 129 height 10
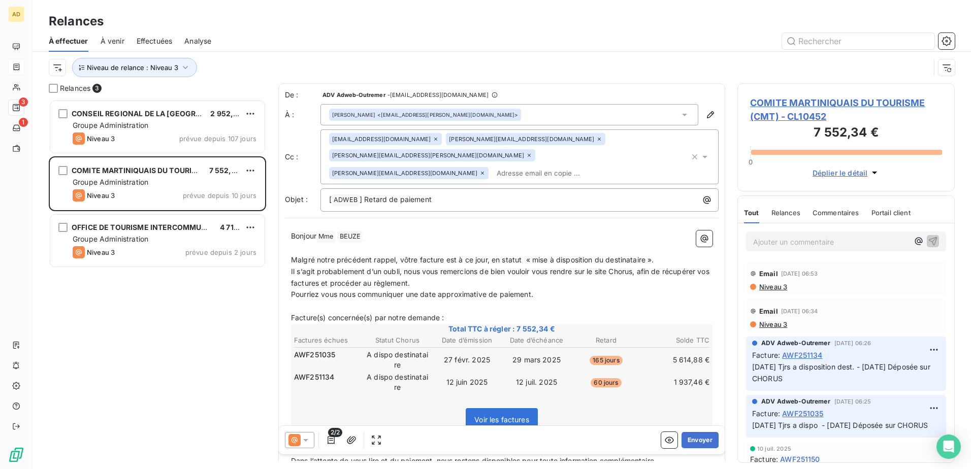
click at [645, 286] on span "Niveau 3" at bounding box center [772, 287] width 29 height 8
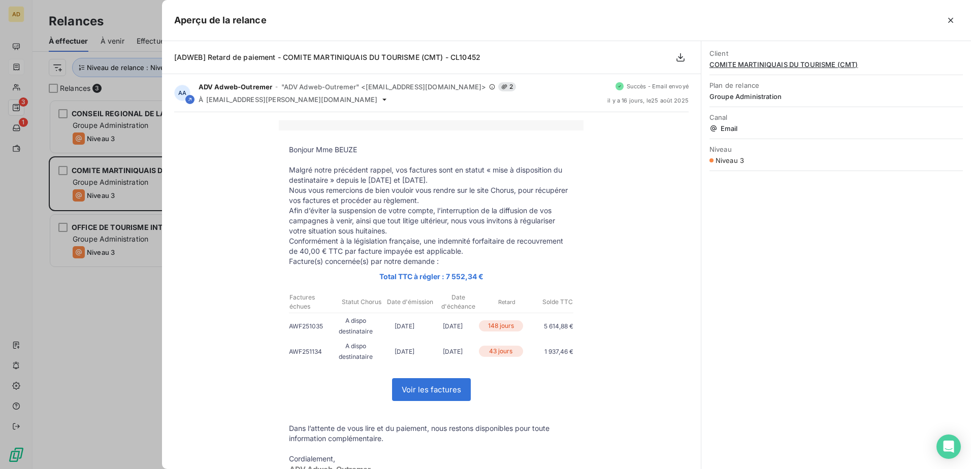
click at [645, 286] on div "Client COMITE MARTINIQUAIS DU TOURISME (CMT) Plan de relance Groupe Administrat…" at bounding box center [836, 255] width 270 height 428
click at [100, 286] on div at bounding box center [485, 234] width 971 height 469
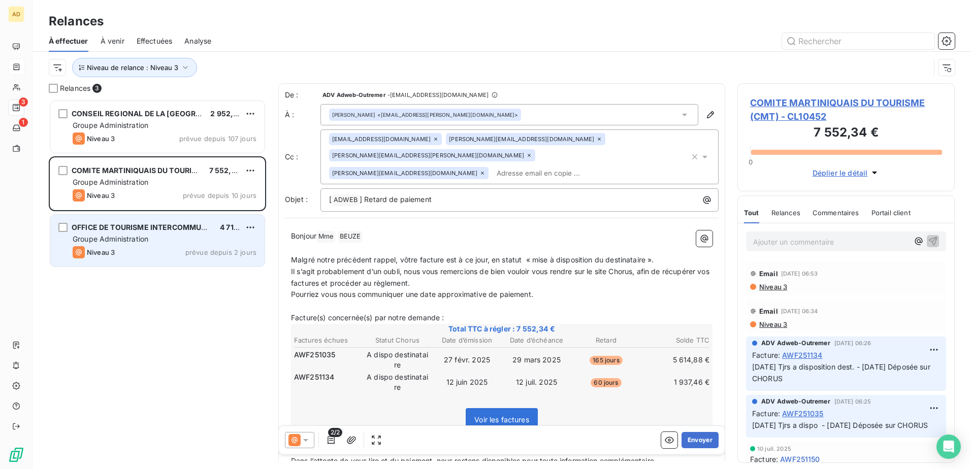
click at [187, 244] on div "Groupe Administration" at bounding box center [165, 239] width 184 height 10
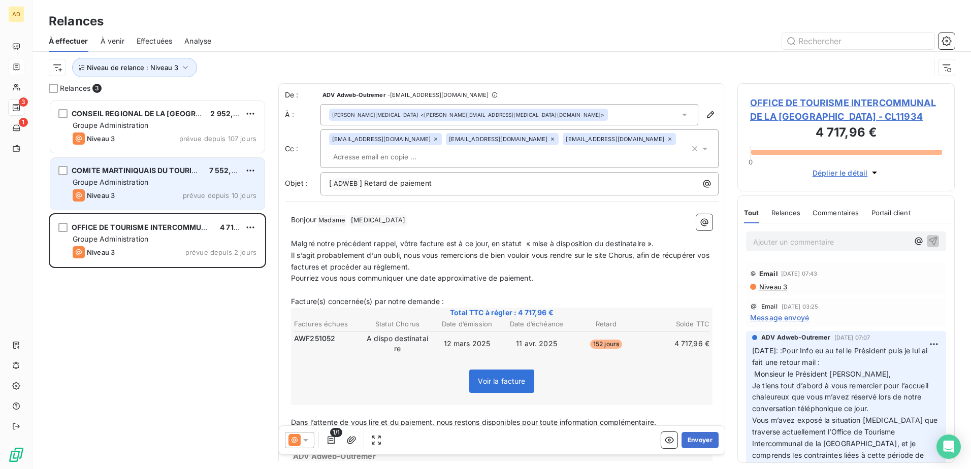
click at [146, 187] on div "Groupe Administration" at bounding box center [165, 182] width 184 height 10
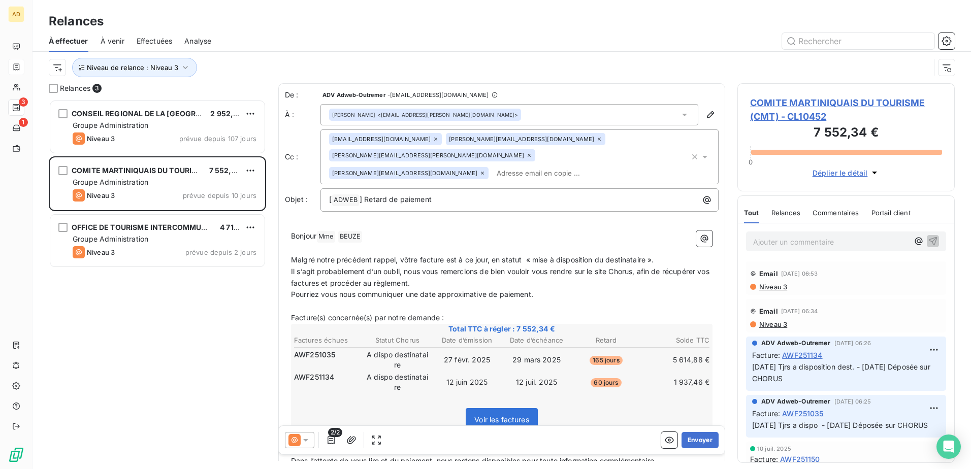
click at [645, 103] on span "COMITE MARTINIQUAIS DU TOURISME (CMT) - CL10452" at bounding box center [846, 109] width 192 height 27
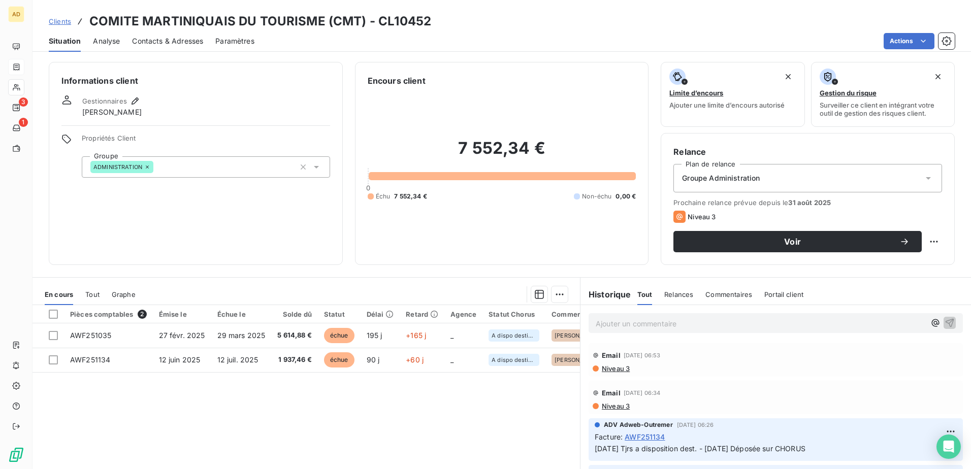
click at [194, 43] on span "Contacts & Adresses" at bounding box center [167, 41] width 71 height 10
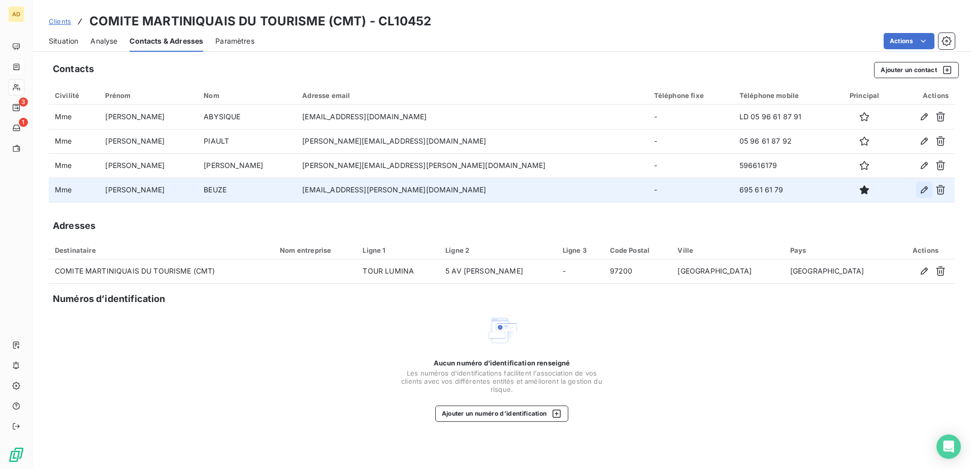
click at [645, 189] on icon "button" at bounding box center [924, 190] width 10 height 10
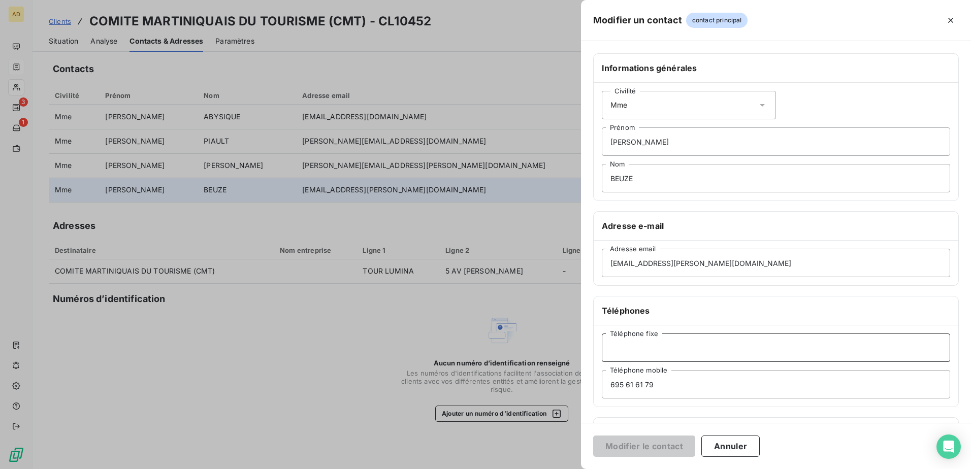
paste input "05 96 61 06 98"
click at [623, 286] on input "05 96 61 06 98" at bounding box center [776, 348] width 348 height 28
drag, startPoint x: 614, startPoint y: 341, endPoint x: 608, endPoint y: 343, distance: 6.6
click at [608, 286] on input "0596 61 06 98" at bounding box center [776, 348] width 348 height 28
type input "+596 596 61 06 98"
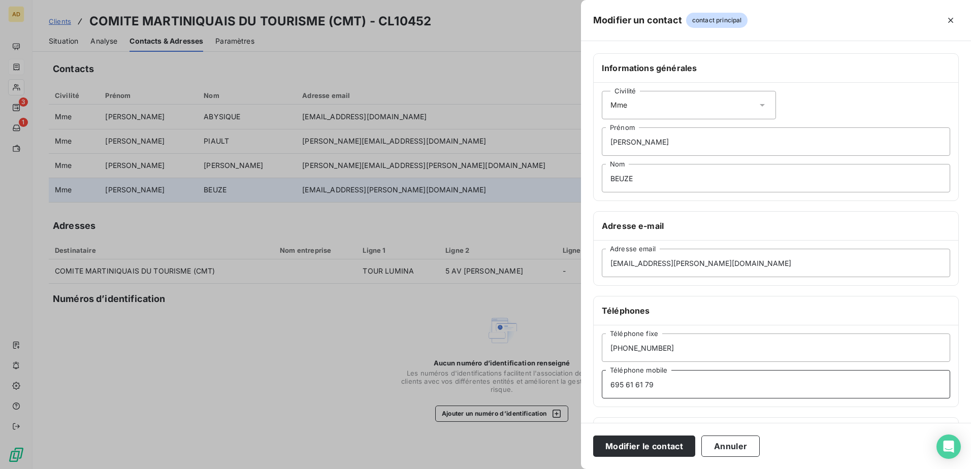
click at [610, 286] on input "695 61 61 79" at bounding box center [776, 384] width 348 height 28
type input "+596 695 61 61 79"
drag, startPoint x: 682, startPoint y: 387, endPoint x: 566, endPoint y: 389, distance: 116.8
click at [566, 286] on div "Modifier un contact contact principal Informations générales Civilité Mme Marie…" at bounding box center [485, 469] width 971 height 0
click at [638, 286] on input "Téléphone mobile" at bounding box center [776, 384] width 348 height 28
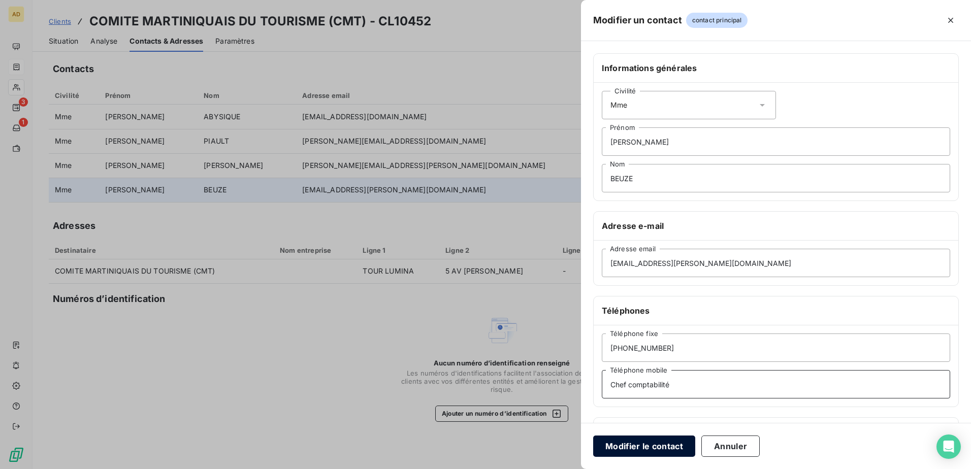
type input "Chef comptabilité"
click at [645, 286] on button "Modifier le contact" at bounding box center [644, 446] width 102 height 21
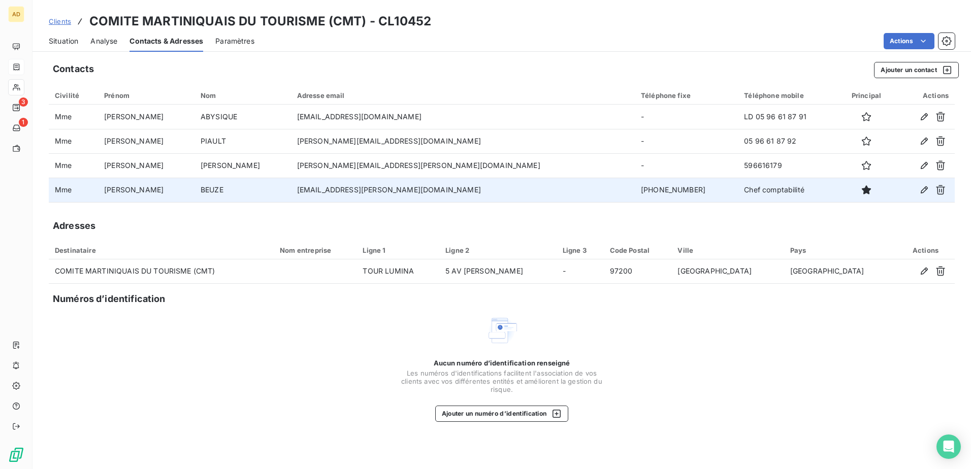
click at [66, 22] on span "Clients" at bounding box center [60, 21] width 22 height 8
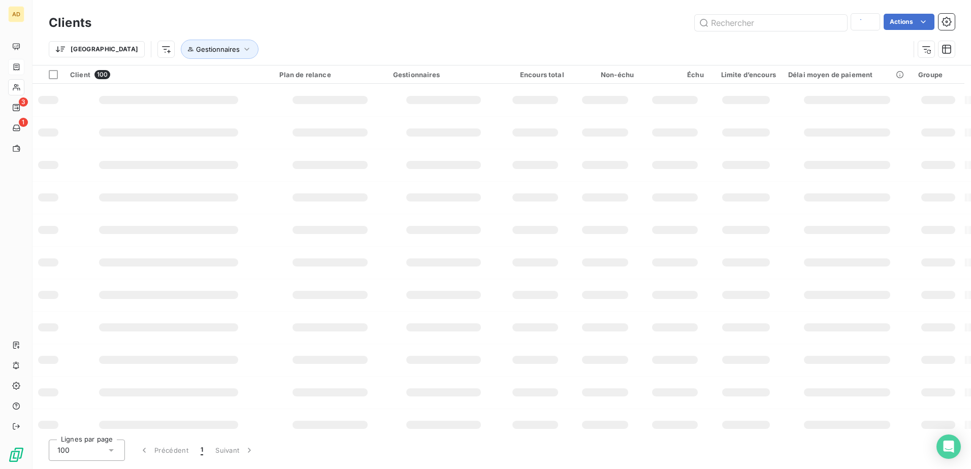
click at [58, 20] on h3 "Clients" at bounding box center [70, 23] width 43 height 18
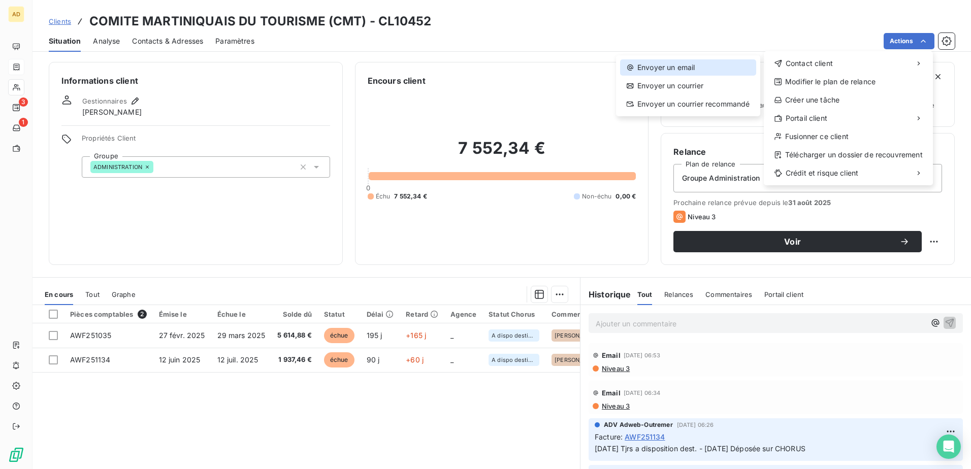
click at [645, 63] on div "Envoyer un email" at bounding box center [688, 67] width 136 height 16
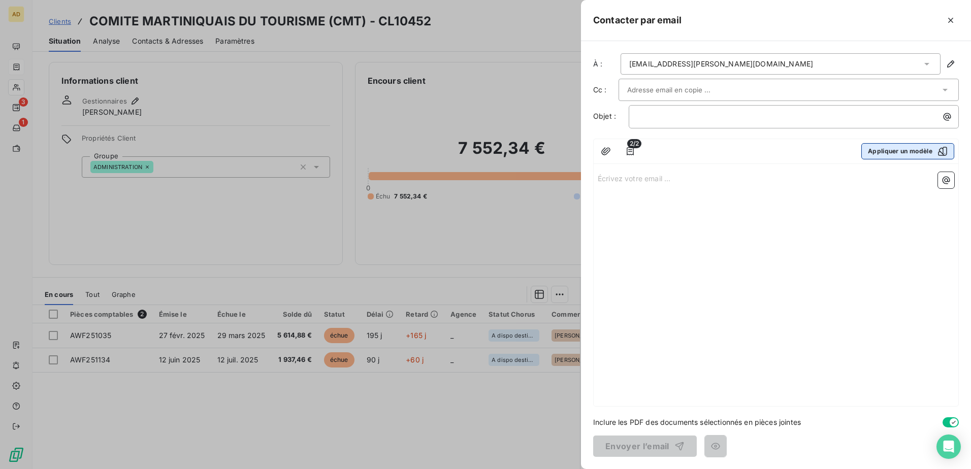
click at [645, 148] on button "Appliquer un modèle" at bounding box center [907, 151] width 93 height 16
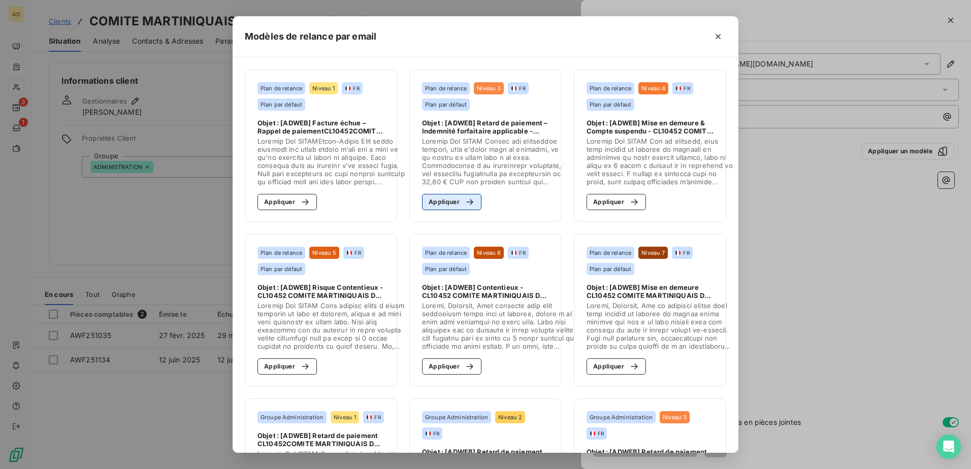
click at [460, 202] on div "button" at bounding box center [467, 202] width 15 height 10
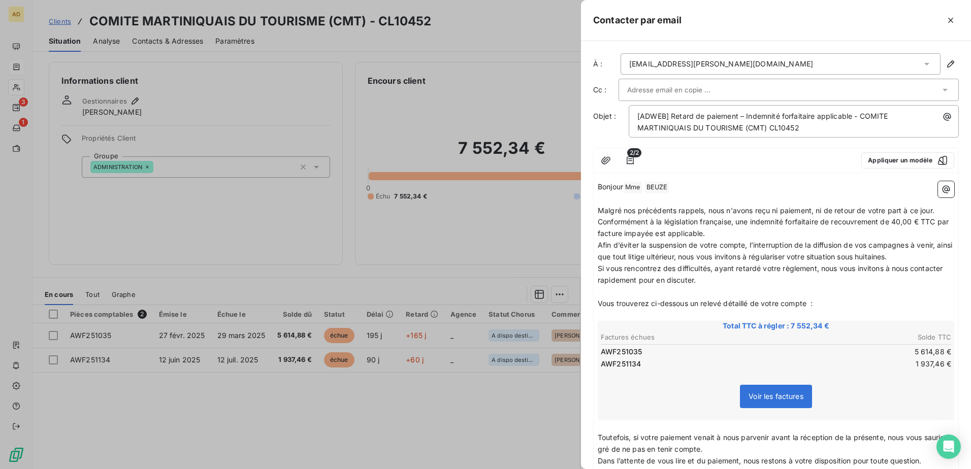
click at [645, 93] on input "text" at bounding box center [681, 89] width 109 height 15
click at [645, 183] on p "Bonjour Mme ﻿ BEUZE ﻿ ﻿" at bounding box center [776, 187] width 356 height 12
click at [641, 90] on input "text" at bounding box center [681, 89] width 109 height 15
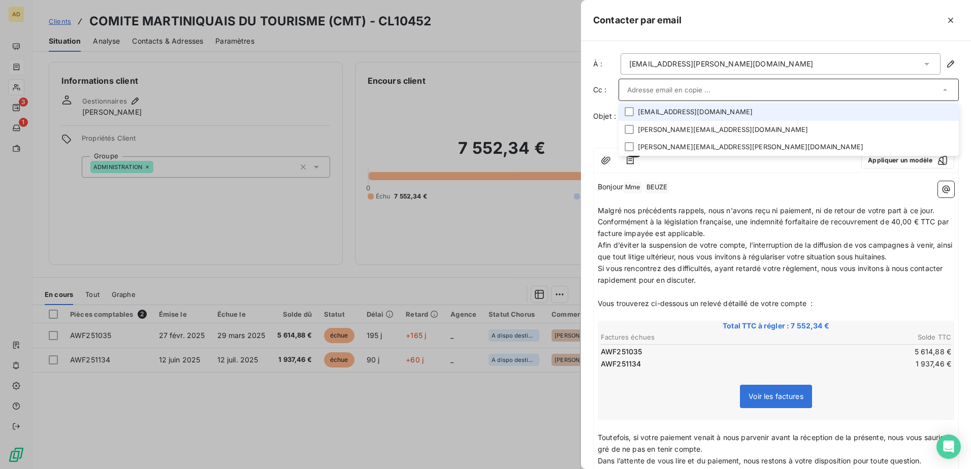
paste input "b.villacampa@adweb-outremer.fr"
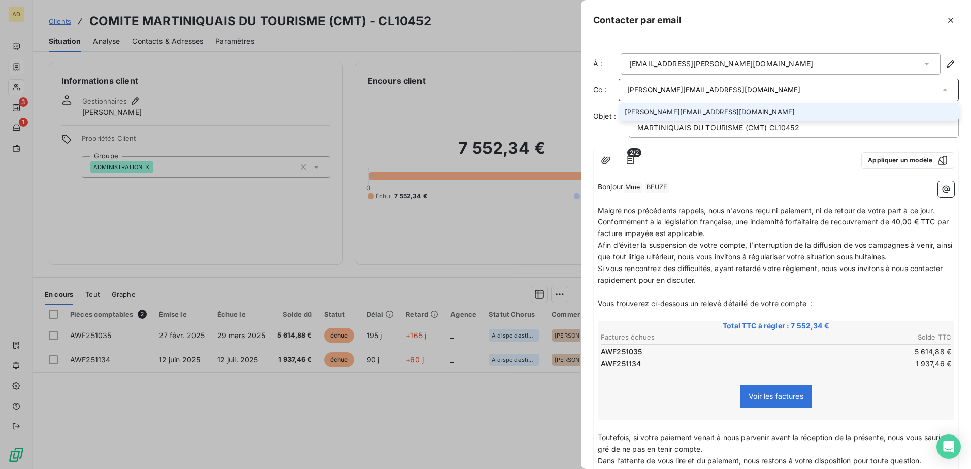
type input "b.villacampa@adweb-outremer.fr"
click at [645, 109] on li "b.villacampa@adweb-outremer.fr" at bounding box center [788, 112] width 340 height 18
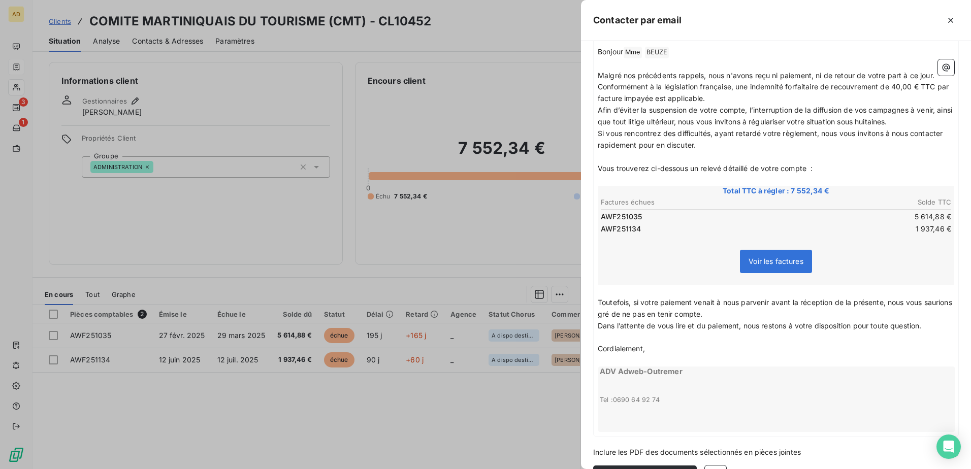
scroll to position [166, 0]
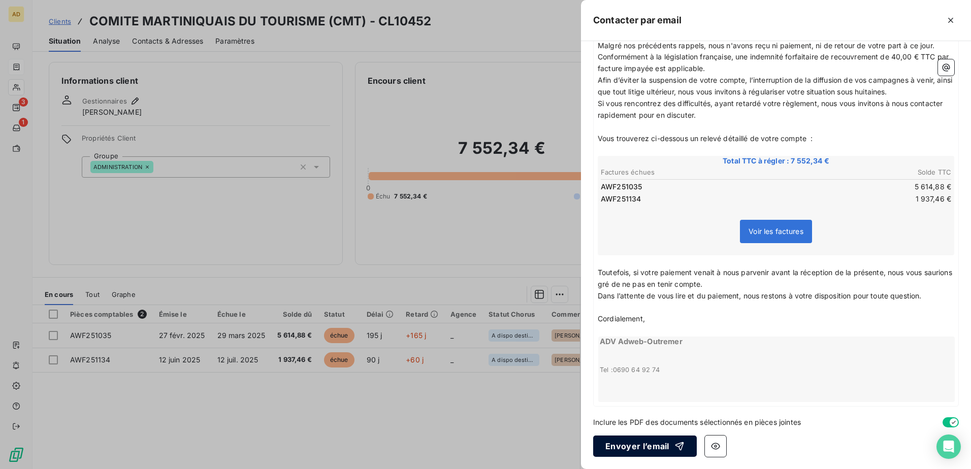
click at [643, 286] on button "Envoyer l’email" at bounding box center [645, 446] width 104 height 21
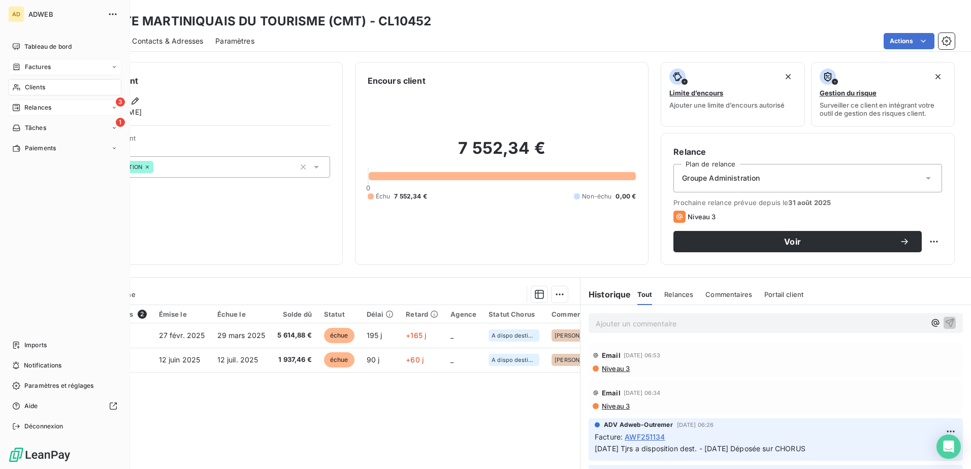
click at [27, 107] on span "Relances" at bounding box center [37, 107] width 27 height 9
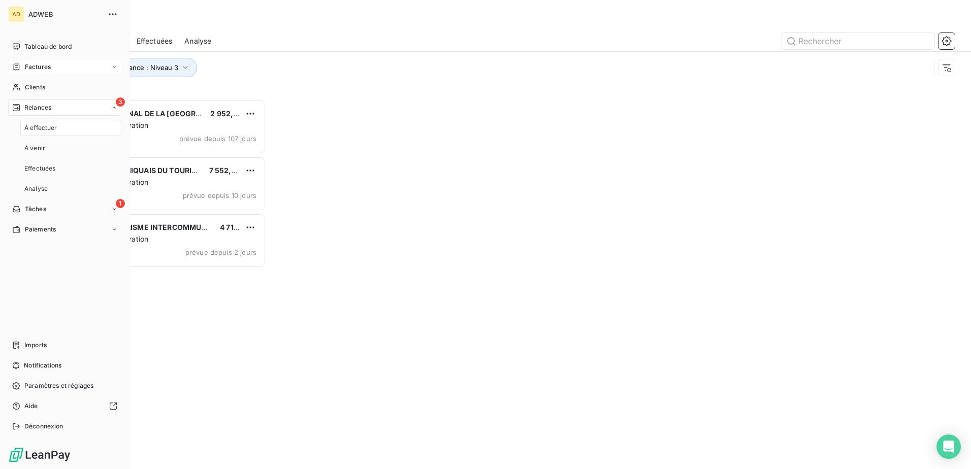
scroll to position [362, 210]
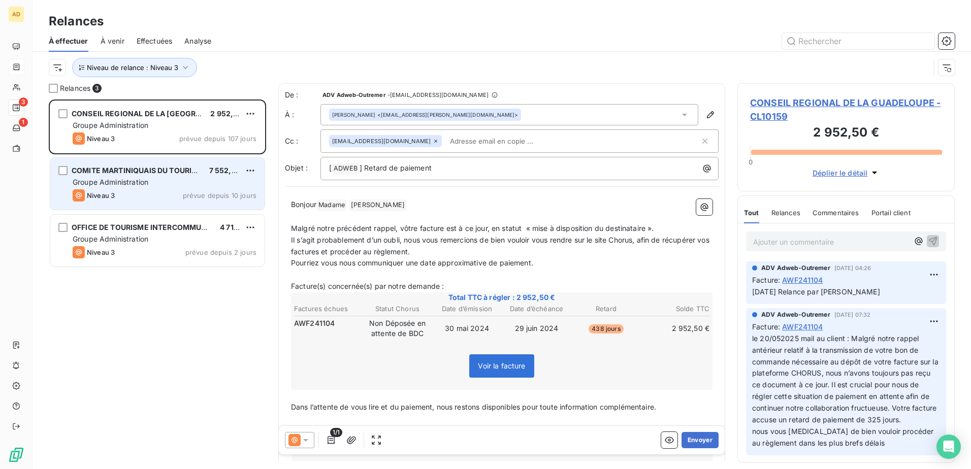
click at [200, 201] on div "Niveau 3 prévue depuis 10 jours" at bounding box center [165, 195] width 184 height 12
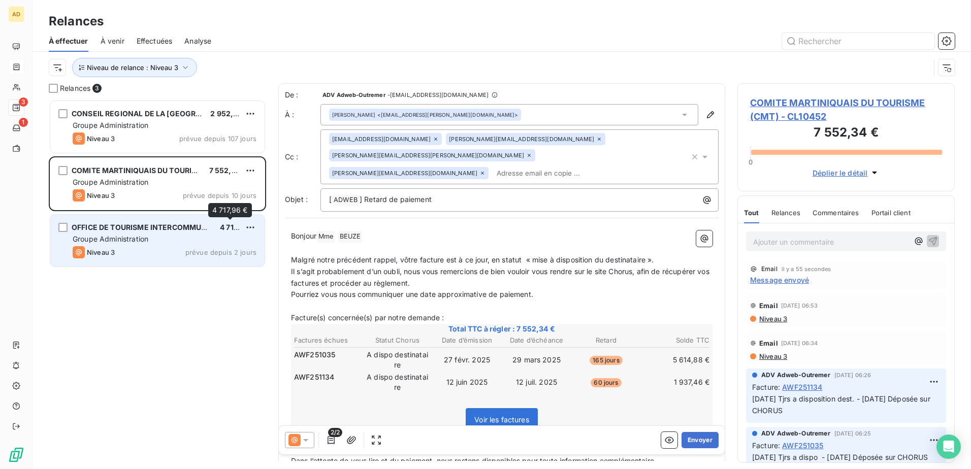
click at [220, 233] on div "4 717,96 €" at bounding box center [230, 227] width 20 height 10
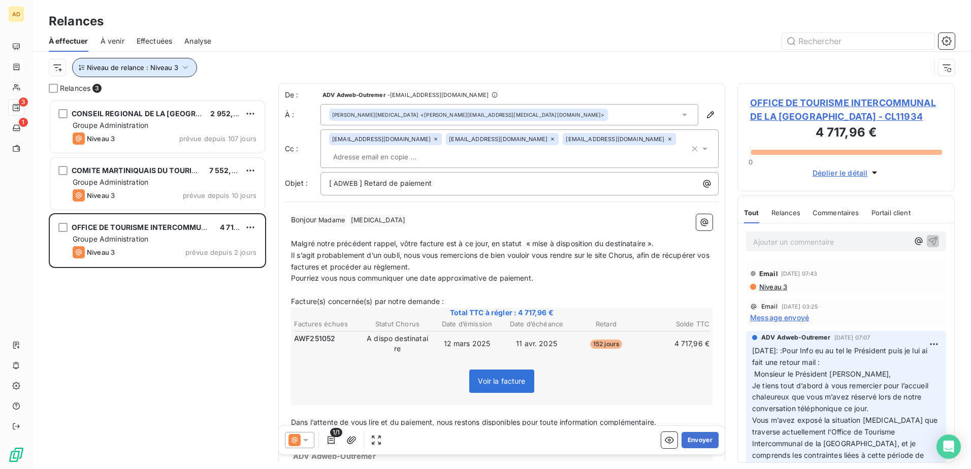
click at [180, 68] on icon "button" at bounding box center [185, 67] width 10 height 10
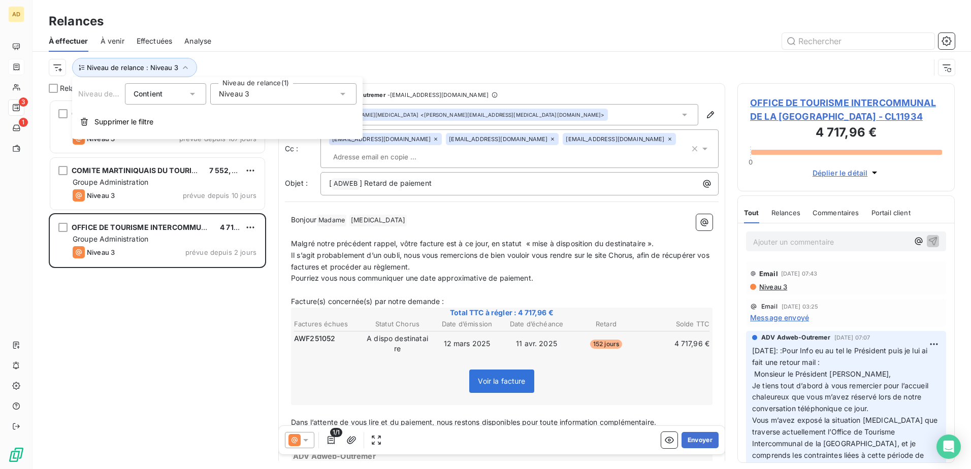
click at [260, 97] on div "Niveau 3" at bounding box center [283, 93] width 146 height 21
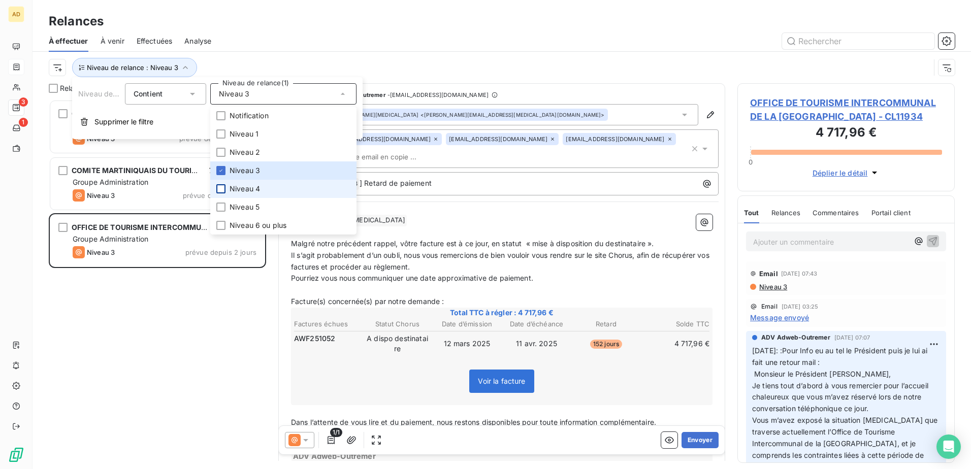
click at [217, 188] on div at bounding box center [220, 188] width 9 height 9
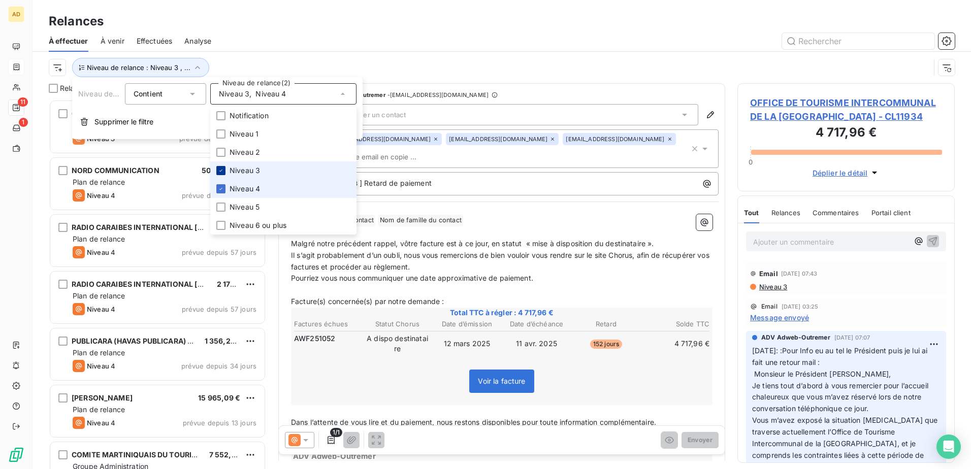
scroll to position [362, 210]
click at [221, 171] on icon at bounding box center [221, 171] width 6 height 6
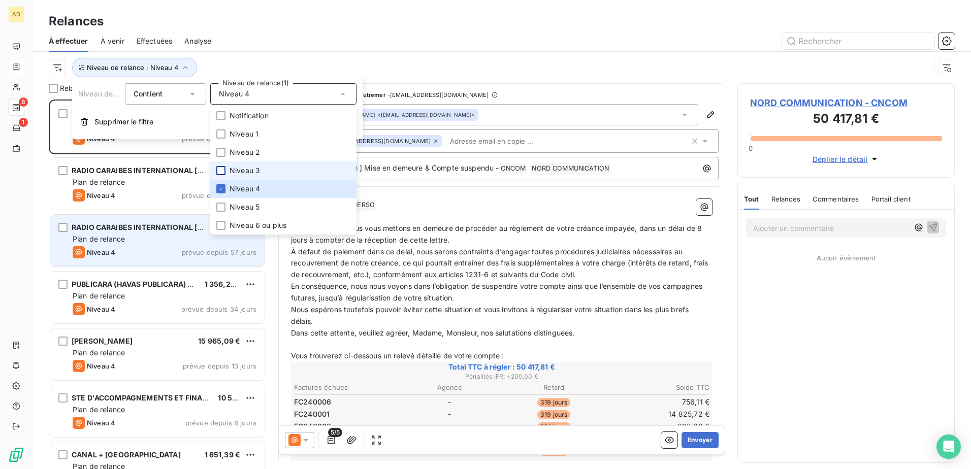
scroll to position [362, 210]
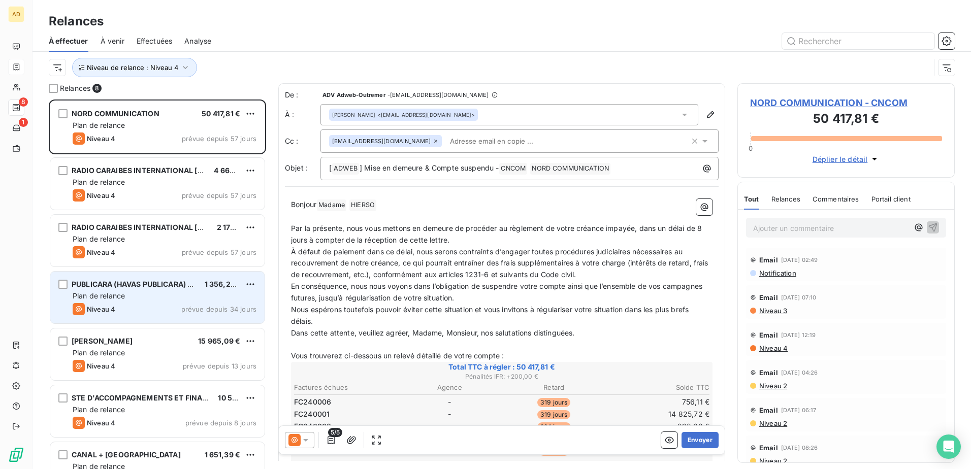
click at [182, 286] on div "Plan de relance" at bounding box center [165, 296] width 184 height 10
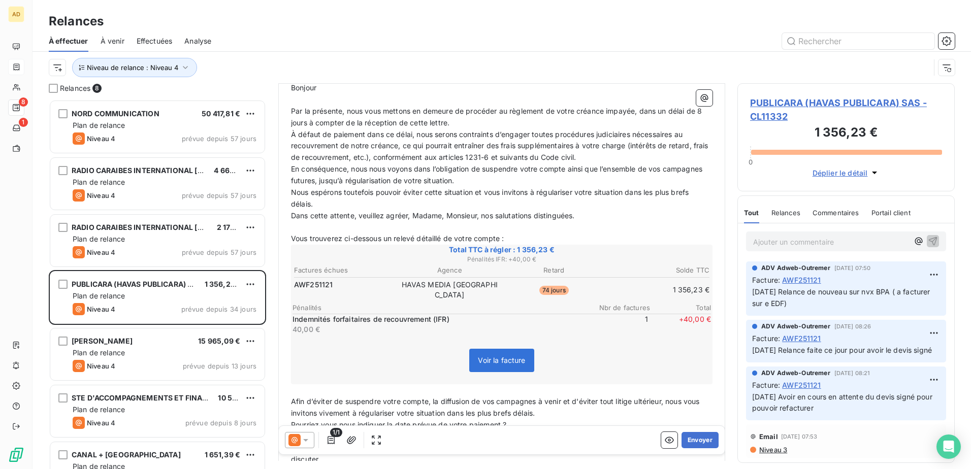
scroll to position [1, 0]
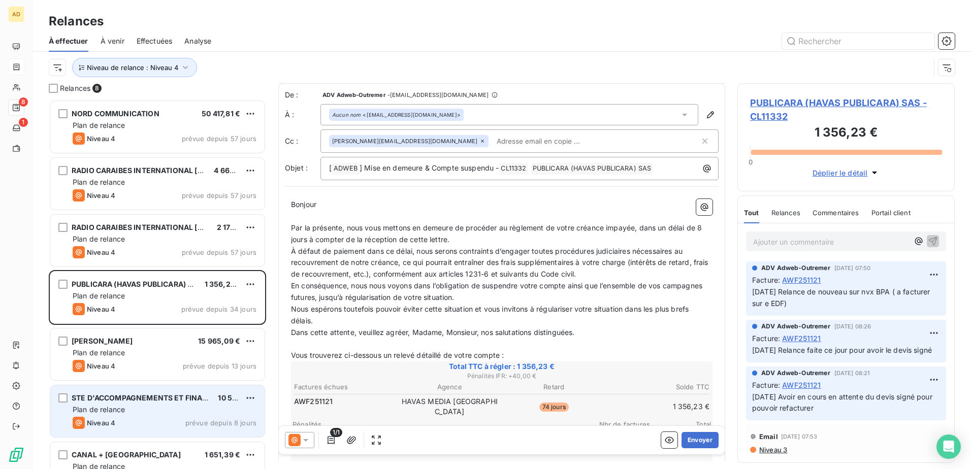
click at [183, 286] on div "STE D'ACCOMPAGNEMENTS ET FINANCEMENT DES ENTREPRISES - SAFIE 10 550,54 € Plan d…" at bounding box center [157, 411] width 214 height 52
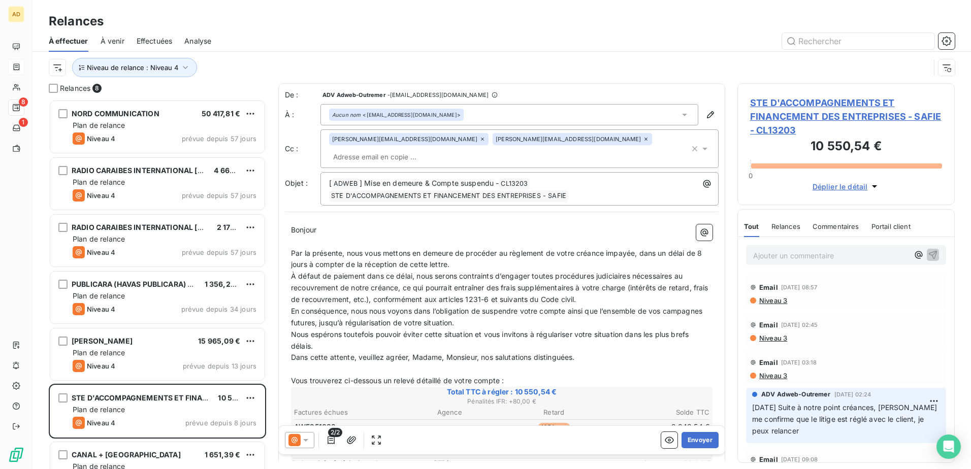
click at [645, 286] on span "Niveau 3" at bounding box center [772, 301] width 29 height 8
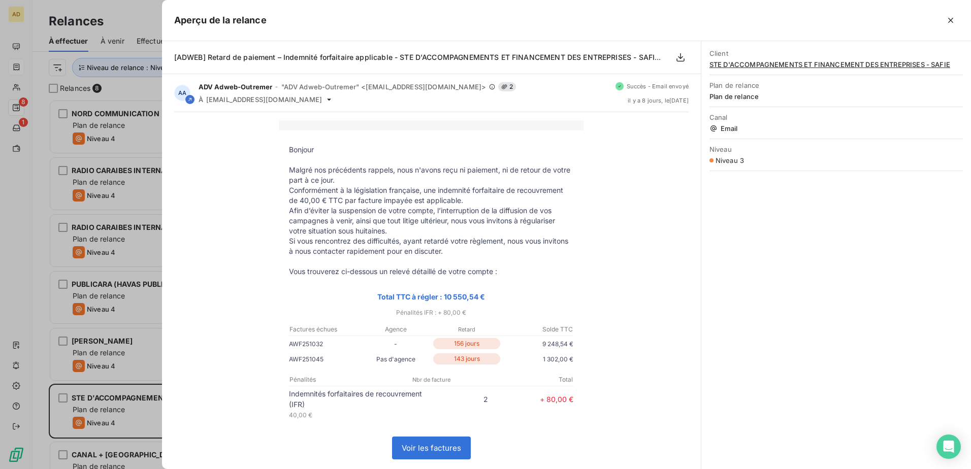
click at [645, 257] on div "Client STE D'ACCOMPAGNEMENTS ET FINANCEMENT DES ENTREPRISES - SAFIE Plan de rel…" at bounding box center [836, 255] width 270 height 428
click at [40, 286] on div at bounding box center [485, 234] width 971 height 469
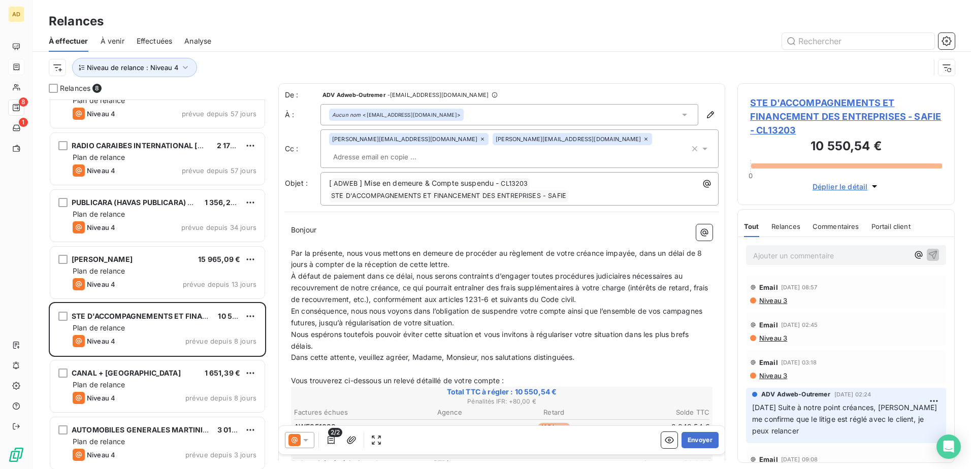
scroll to position [86, 0]
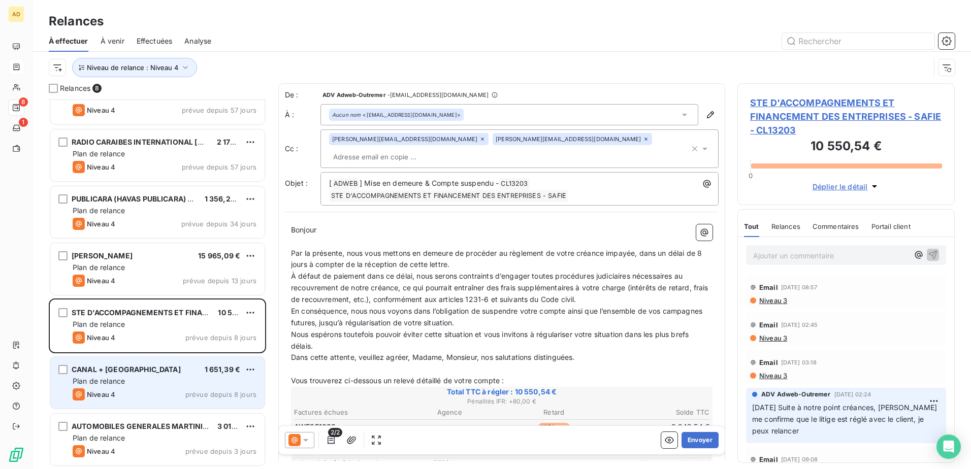
click at [123, 286] on div "Niveau 4 prévue depuis 8 jours" at bounding box center [165, 394] width 184 height 12
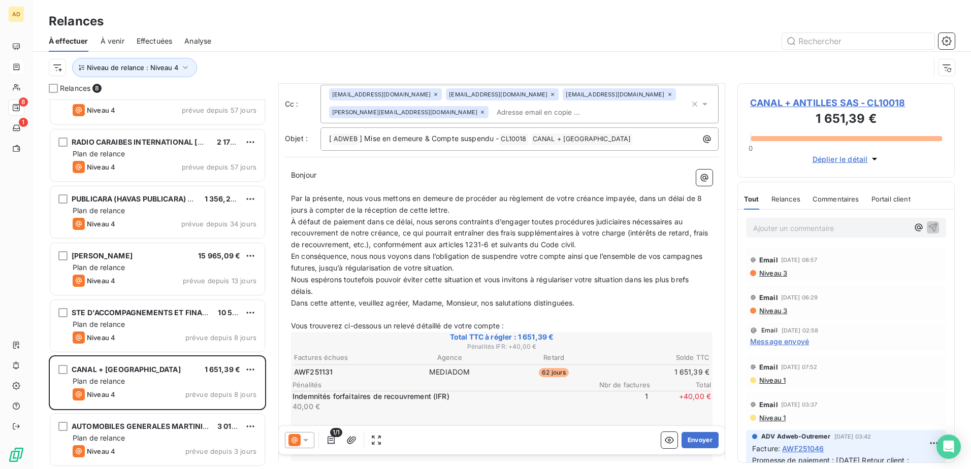
scroll to position [153, 0]
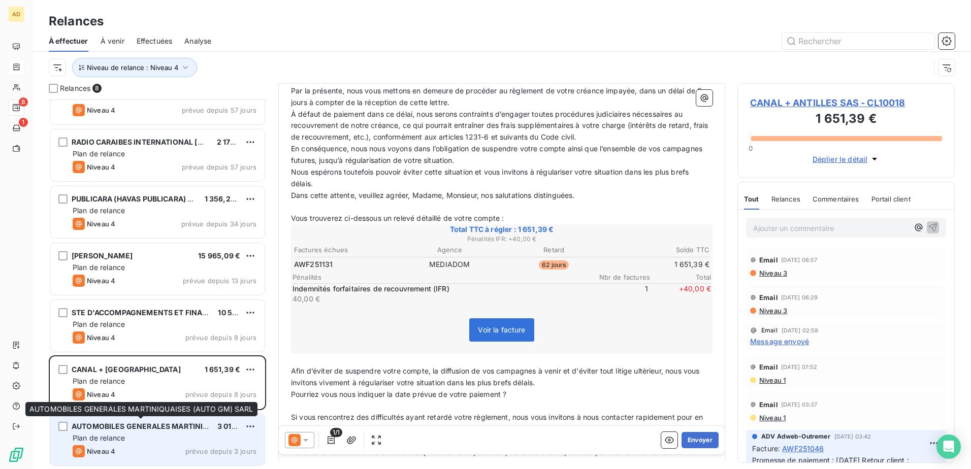
click at [172, 286] on span "AUTOMOBILES GENERALES MARTINIQUAISES (AUTO GM) SARL" at bounding box center [184, 426] width 225 height 9
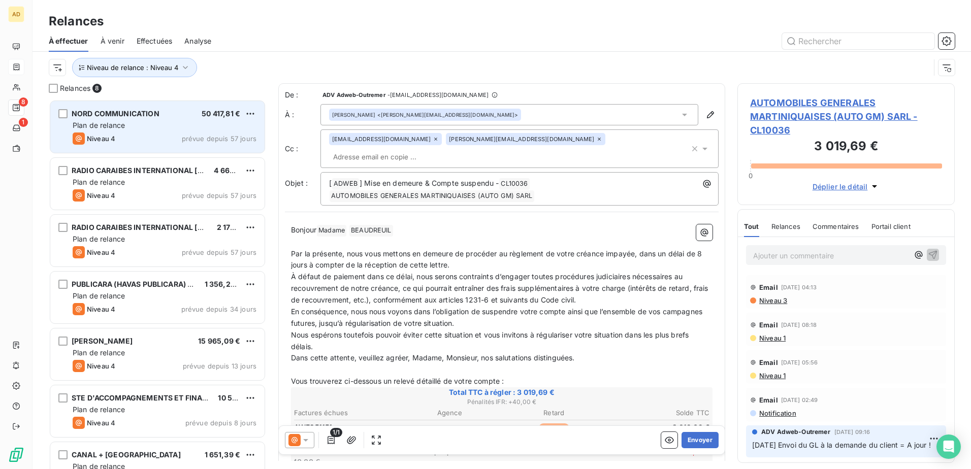
click at [144, 129] on div "Plan de relance" at bounding box center [165, 125] width 184 height 10
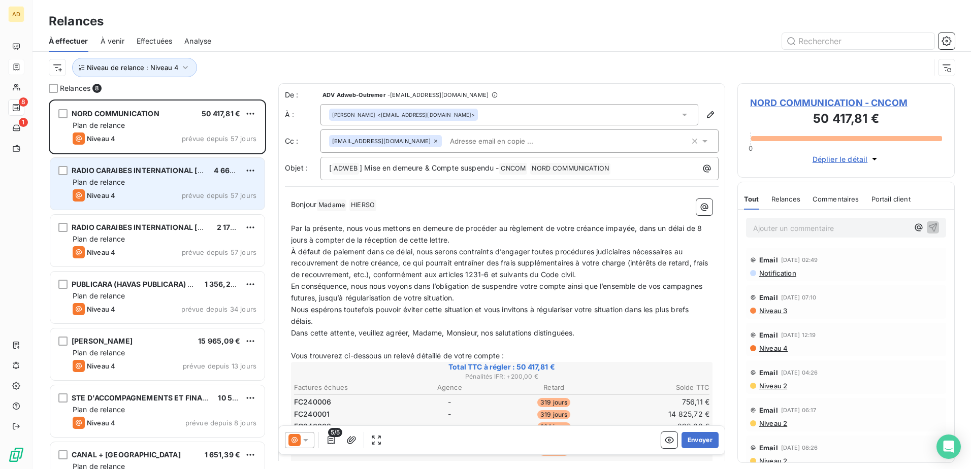
click at [167, 178] on div "Plan de relance" at bounding box center [165, 182] width 184 height 10
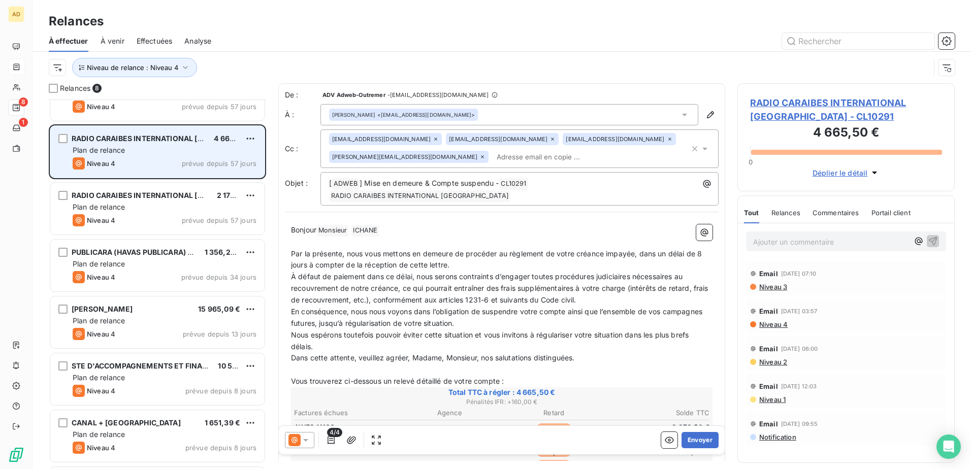
scroll to position [86, 0]
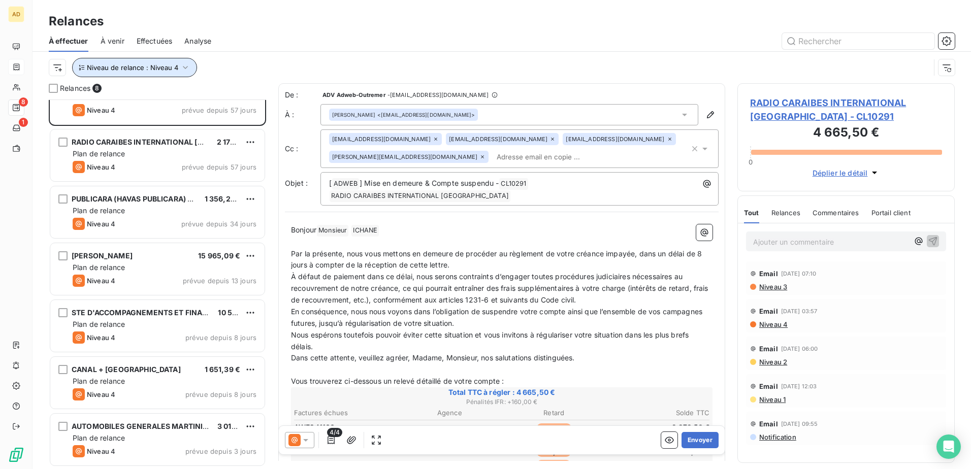
click at [180, 69] on icon "button" at bounding box center [185, 67] width 10 height 10
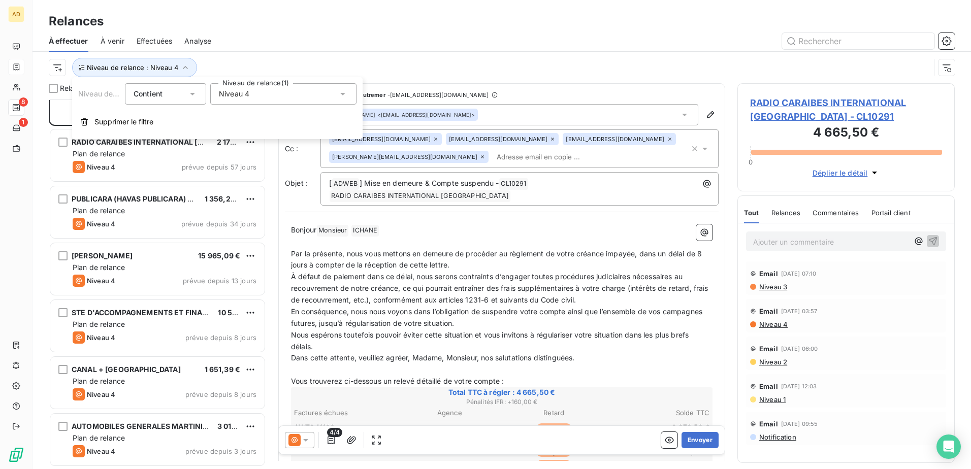
click at [245, 98] on span "Niveau 4" at bounding box center [234, 94] width 30 height 10
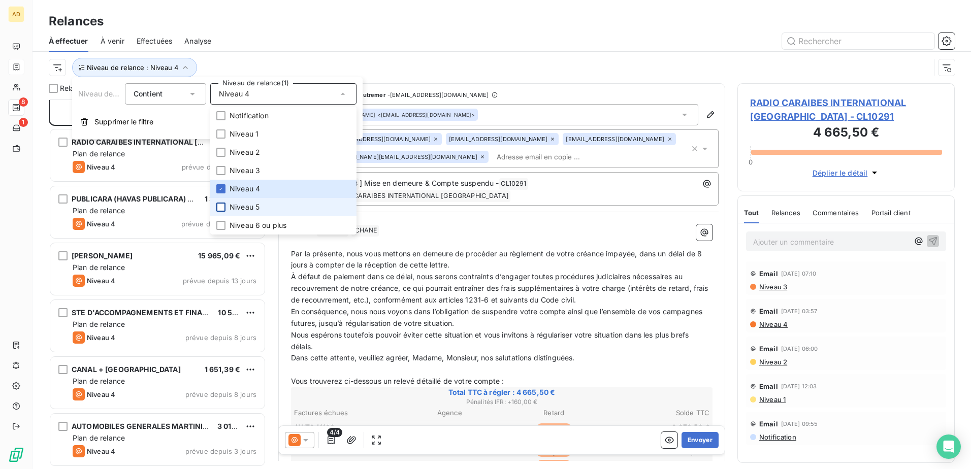
click at [222, 209] on div at bounding box center [220, 207] width 9 height 9
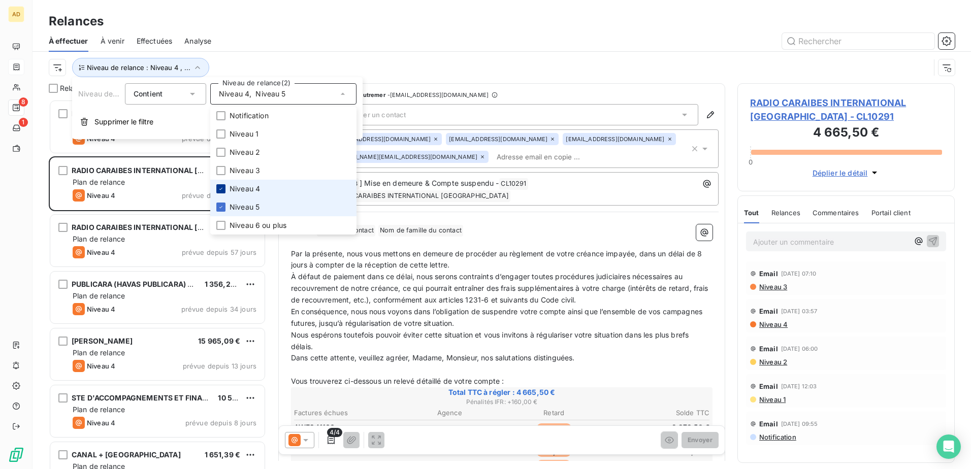
scroll to position [362, 210]
click at [222, 185] on div at bounding box center [220, 188] width 9 height 9
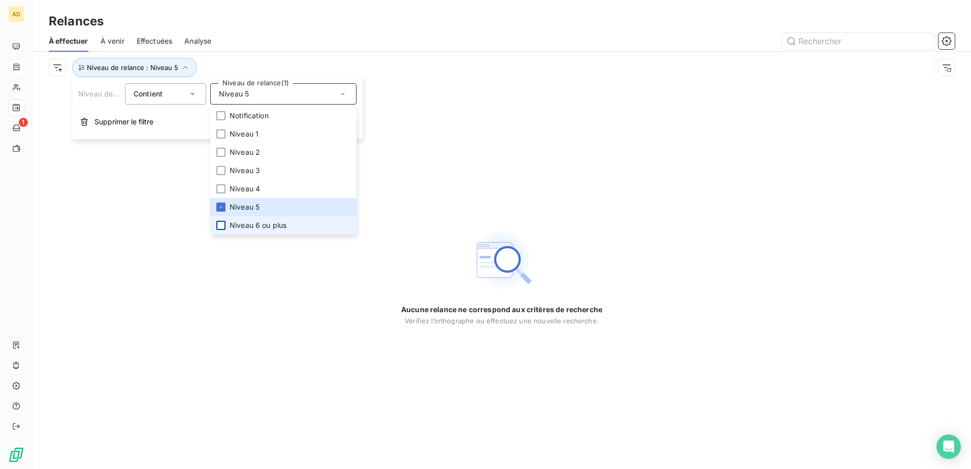
click at [224, 224] on div at bounding box center [220, 225] width 9 height 9
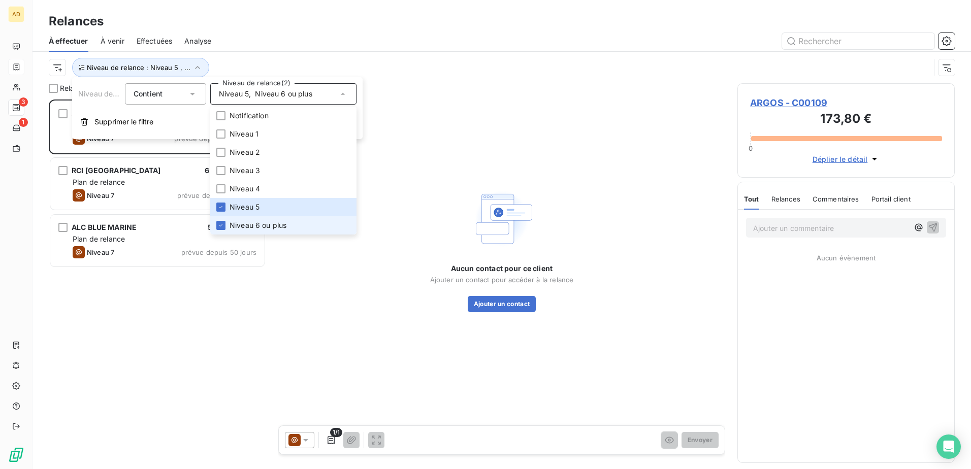
scroll to position [362, 210]
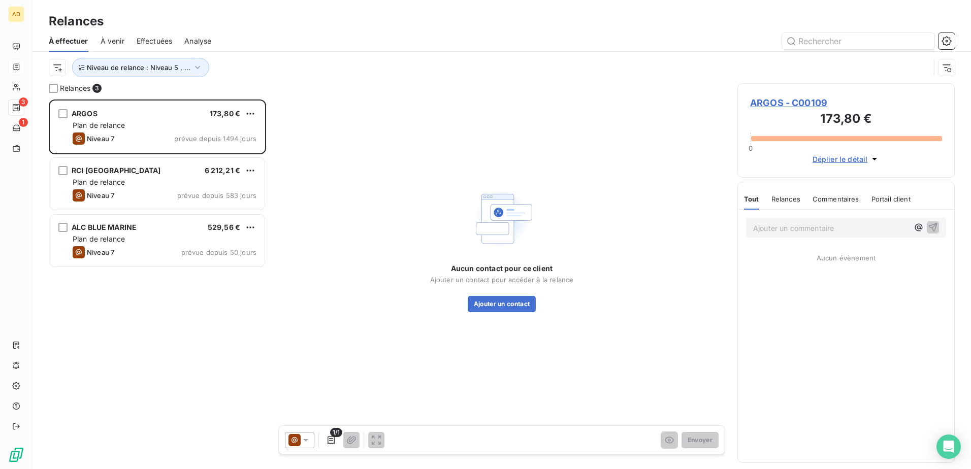
click at [228, 286] on div "ARGOS 173,80 € Plan de relance Niveau 7 prévue depuis 1494 jours RCI MARTINIQUE…" at bounding box center [157, 285] width 217 height 370
